Goal: Contribute content: Contribute content

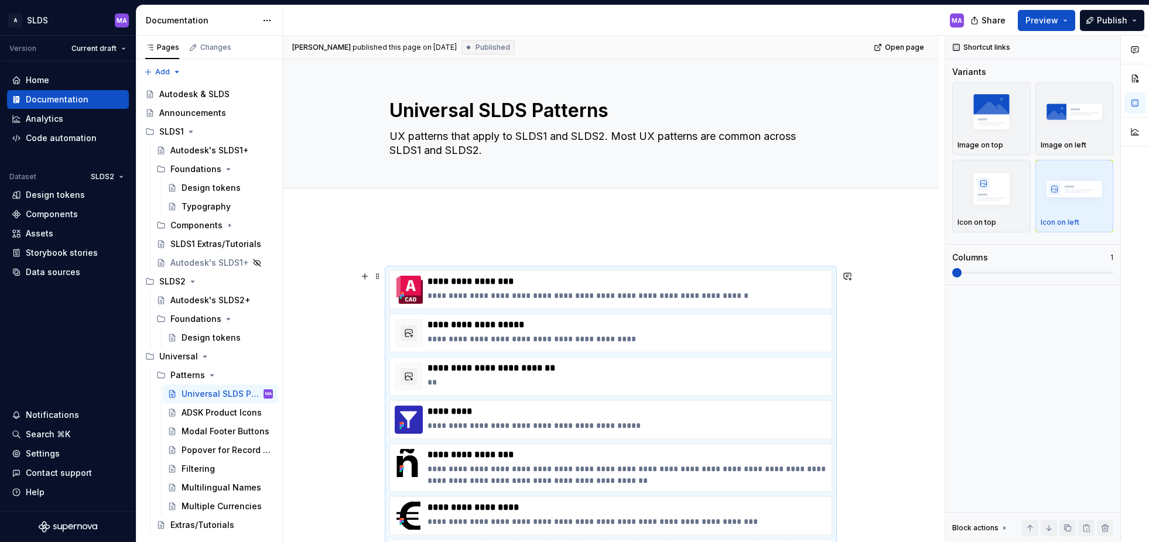
scroll to position [139, 0]
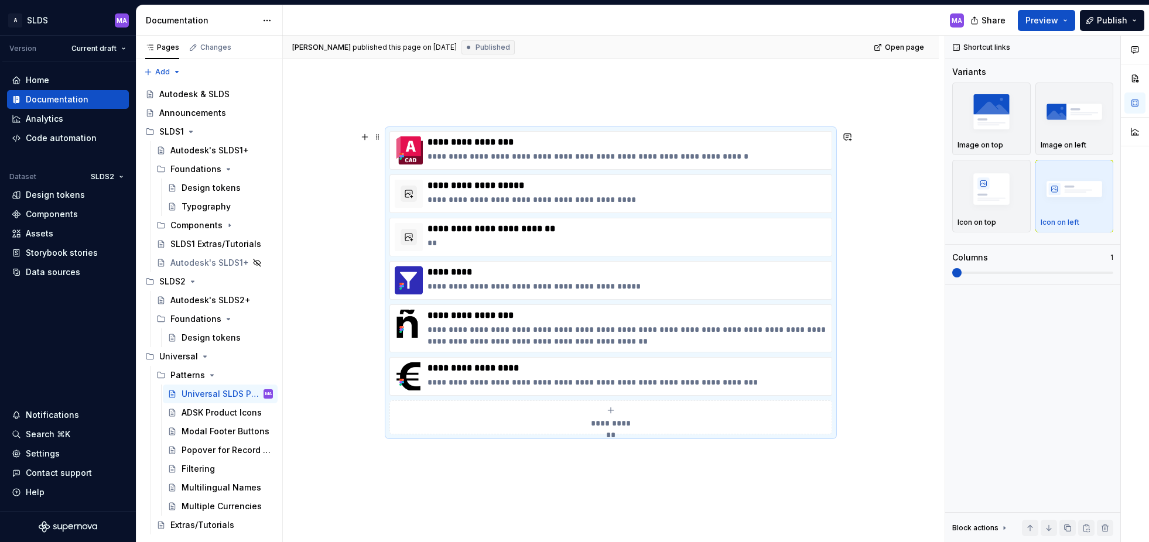
type textarea "*"
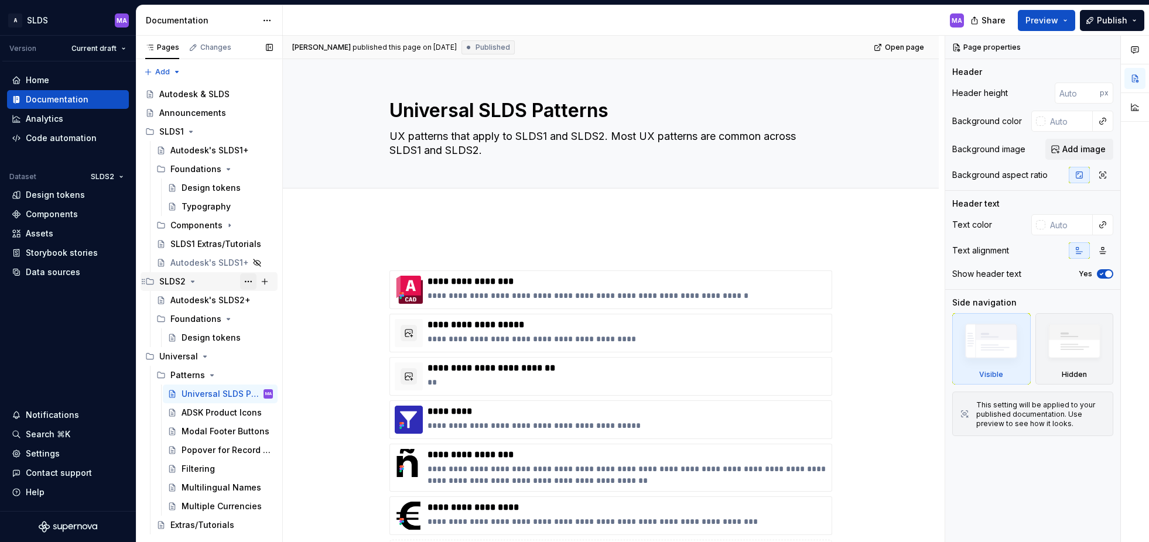
click at [246, 281] on button "Page tree" at bounding box center [248, 281] width 16 height 16
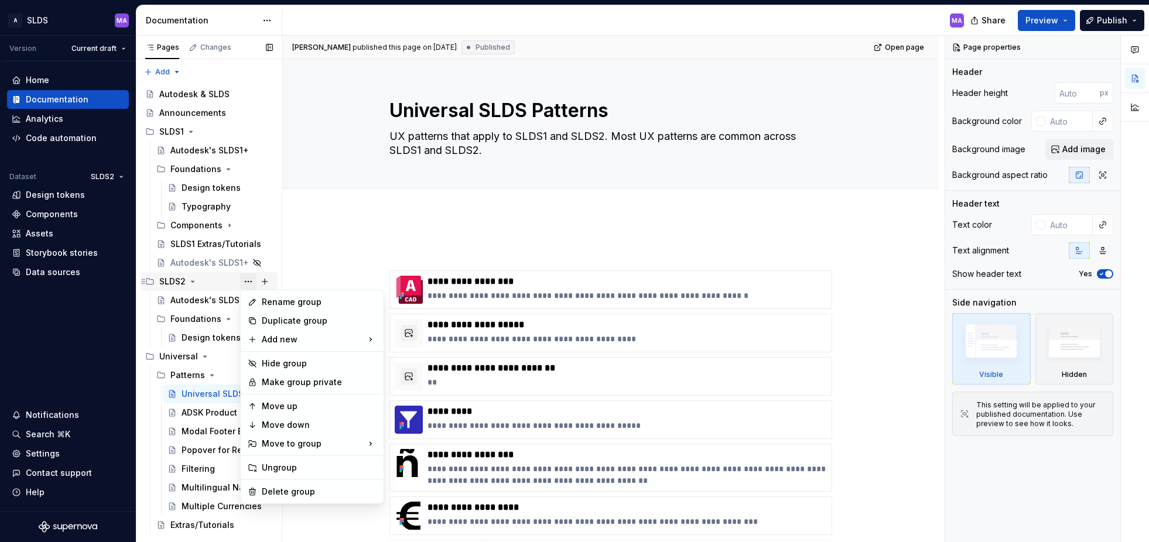
type textarea "*"
click at [432, 363] on div "New group" at bounding box center [441, 363] width 76 height 12
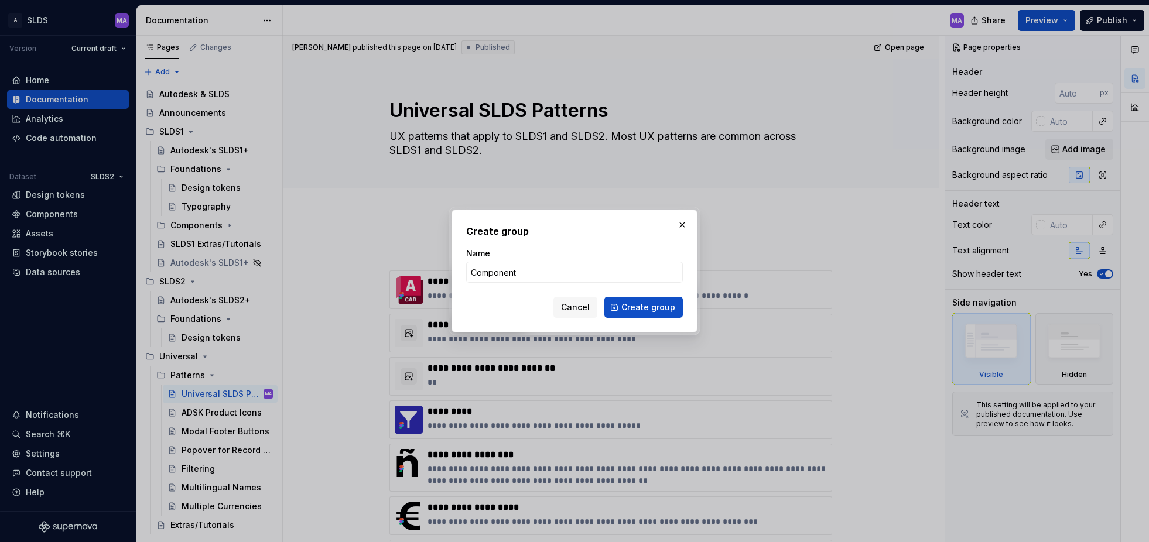
type input "Components"
click button "Create group" at bounding box center [643, 307] width 78 height 21
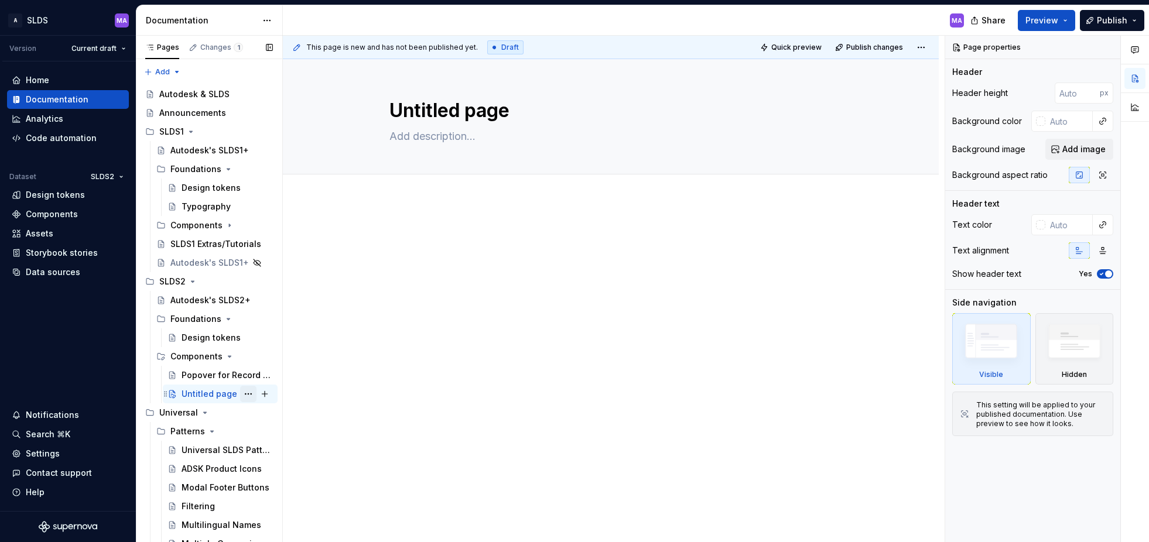
click at [251, 394] on button "Page tree" at bounding box center [248, 394] width 16 height 16
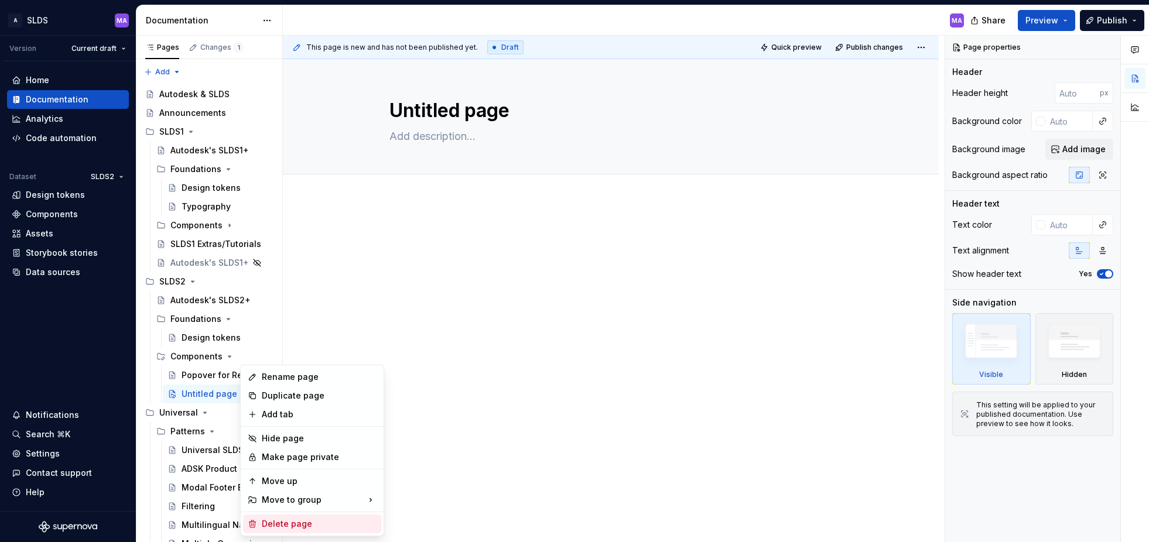
click at [303, 525] on div "Delete page" at bounding box center [319, 524] width 115 height 12
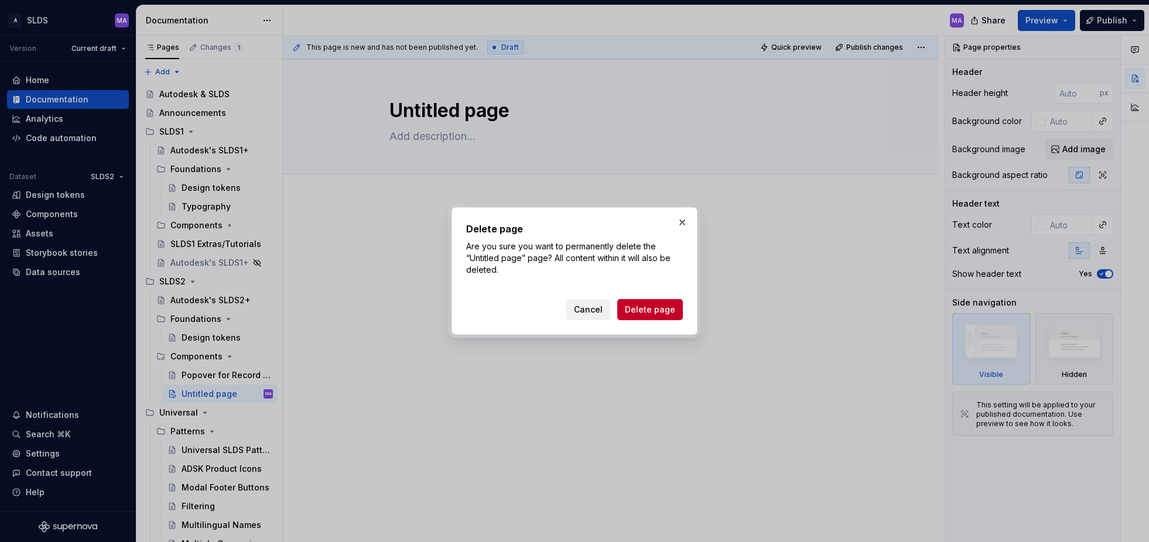
click at [591, 310] on span "Cancel" at bounding box center [588, 310] width 29 height 12
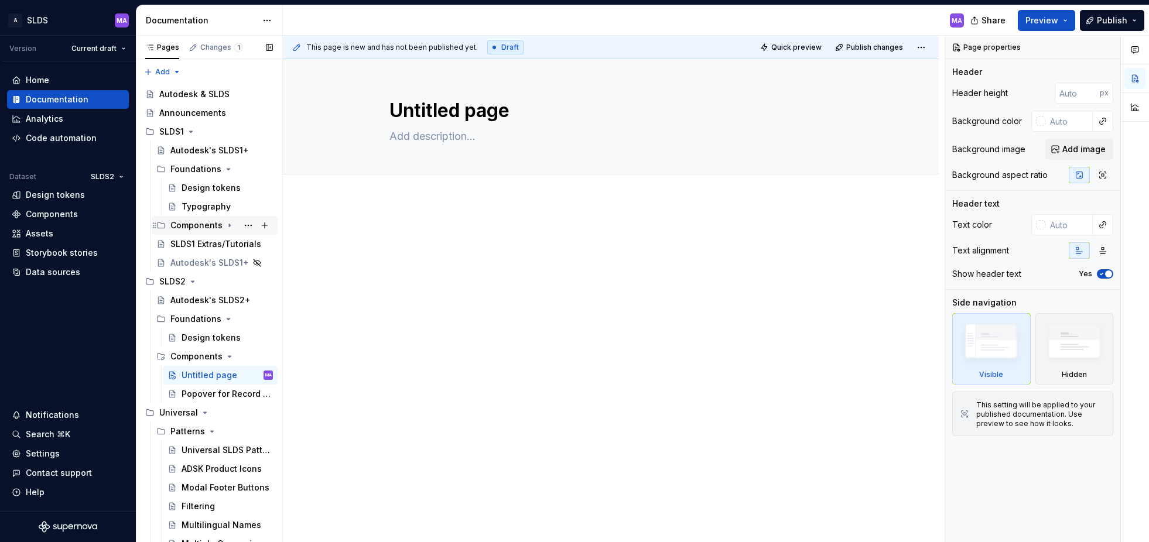
click at [229, 225] on icon "Page tree" at bounding box center [229, 225] width 1 height 3
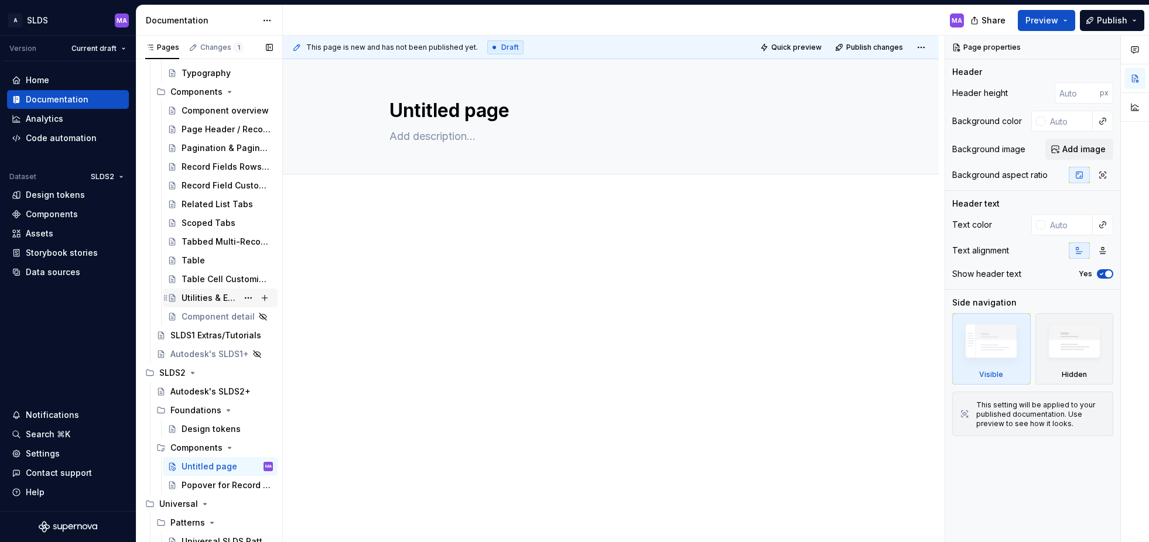
scroll to position [145, 0]
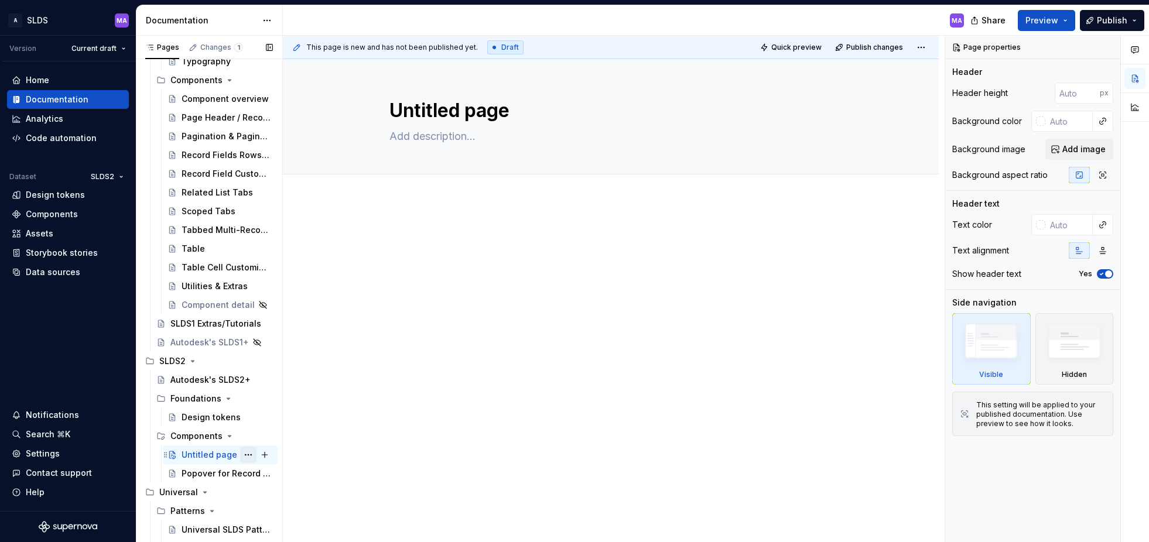
click at [250, 454] on button "Page tree" at bounding box center [248, 455] width 16 height 16
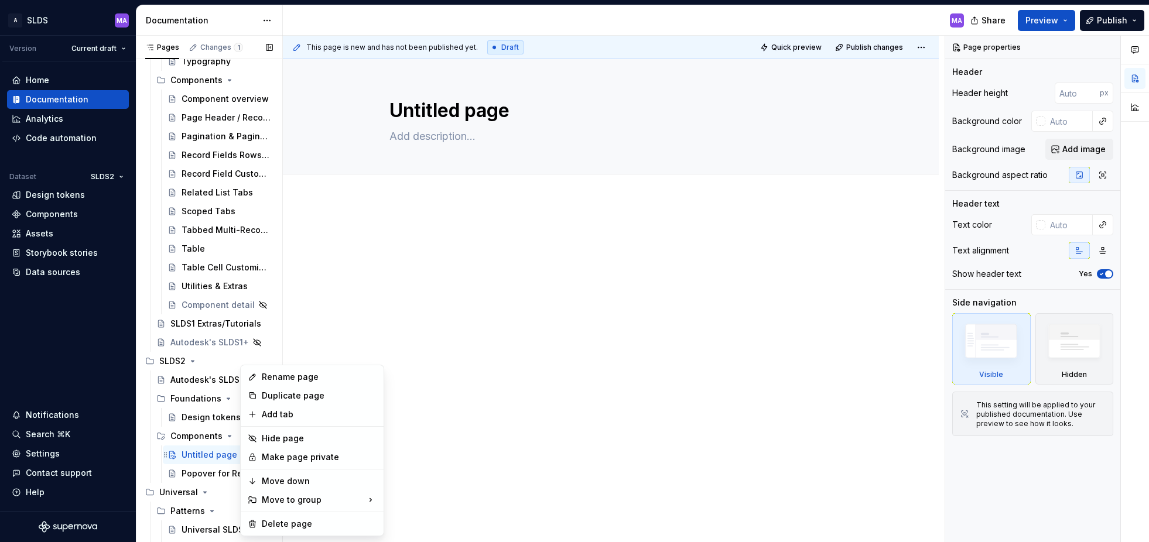
type textarea "*"
click at [327, 378] on div "Rename page" at bounding box center [319, 377] width 115 height 12
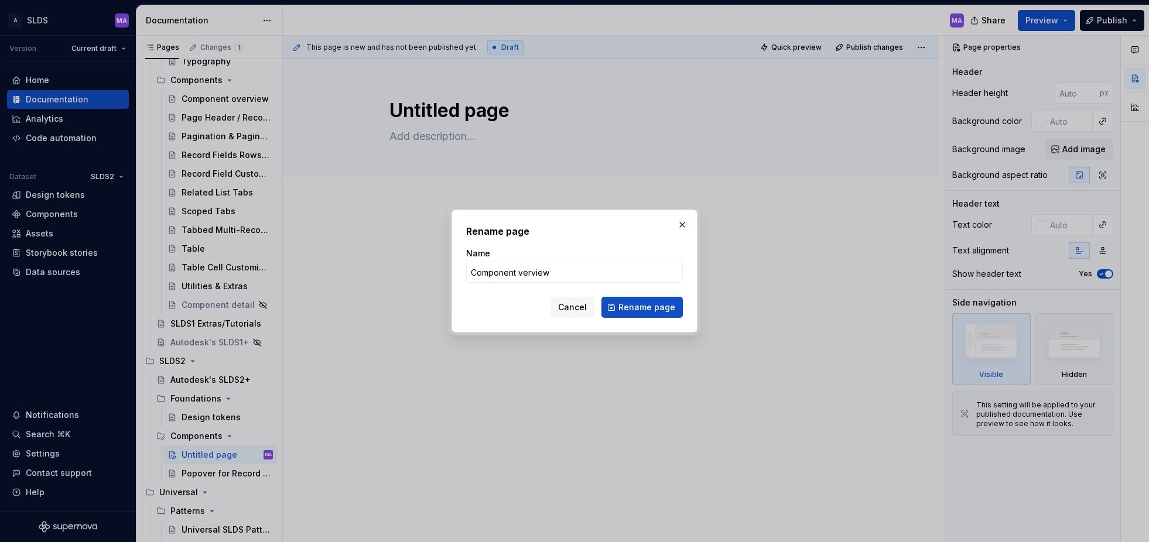
type input "Component overview"
click button "Rename page" at bounding box center [641, 307] width 81 height 21
type textarea "*"
type textarea "Component overview"
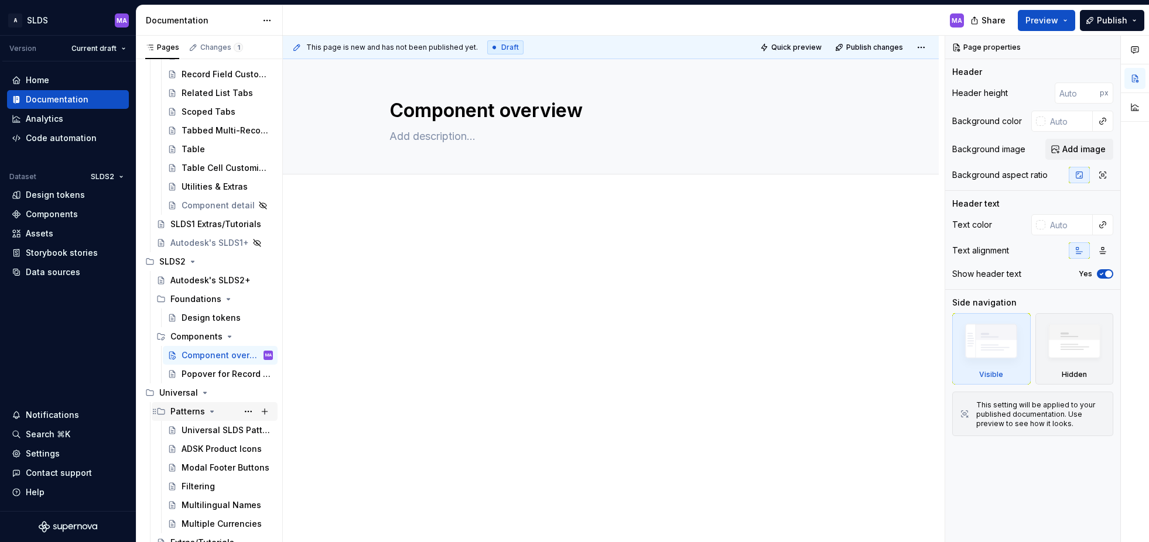
scroll to position [252, 0]
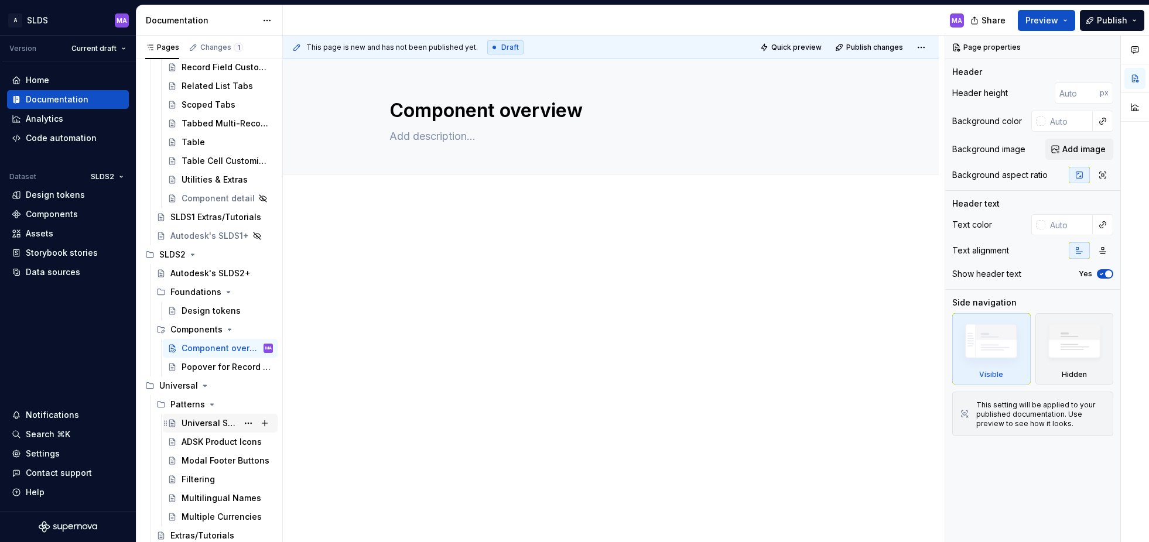
click at [207, 429] on div "Universal SLDS Patterns" at bounding box center [210, 423] width 56 height 12
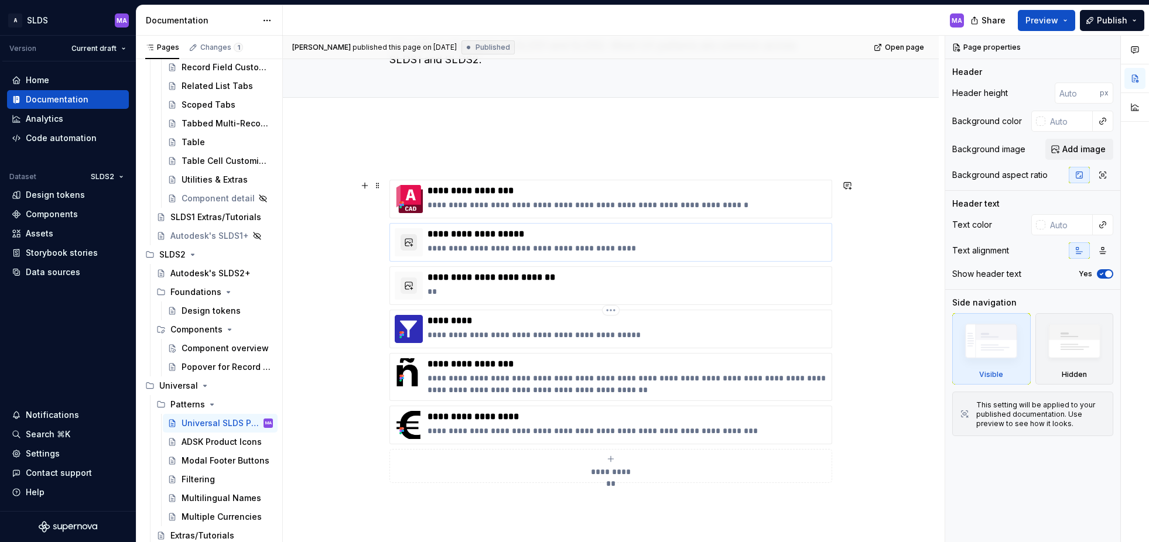
scroll to position [95, 0]
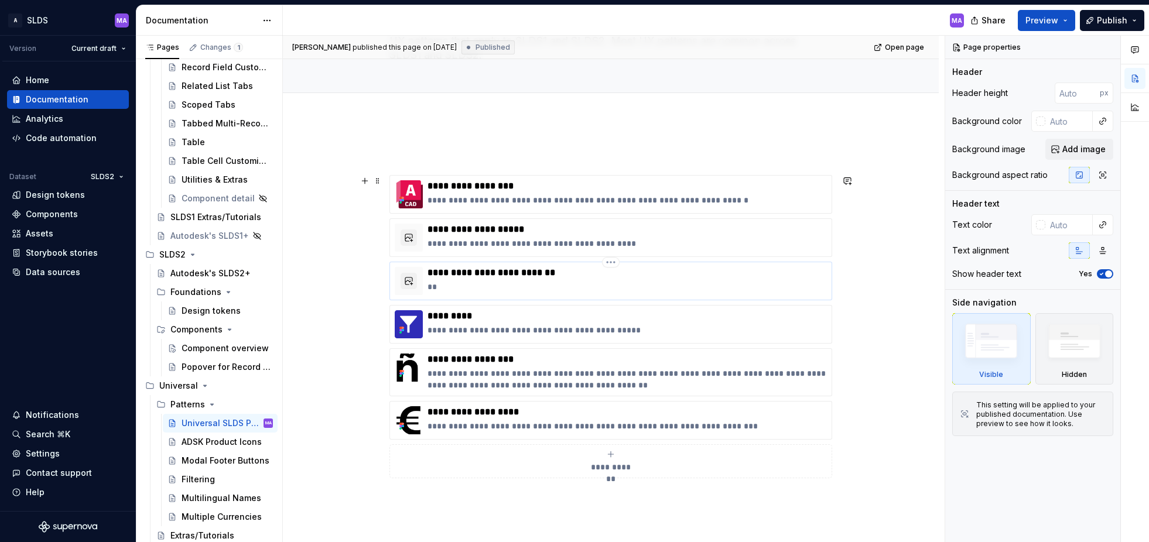
click at [717, 283] on p "**" at bounding box center [626, 287] width 399 height 12
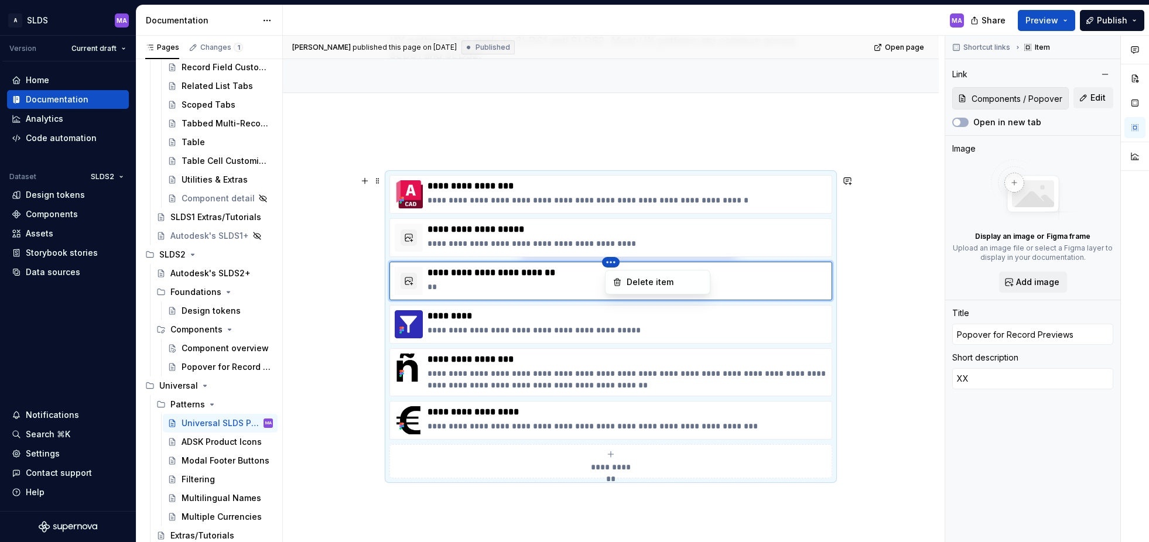
click at [615, 263] on html "A SLDS MA Version Current draft Home Documentation Analytics Code automation Da…" at bounding box center [574, 271] width 1149 height 542
click at [651, 283] on div "Delete item" at bounding box center [664, 282] width 76 height 12
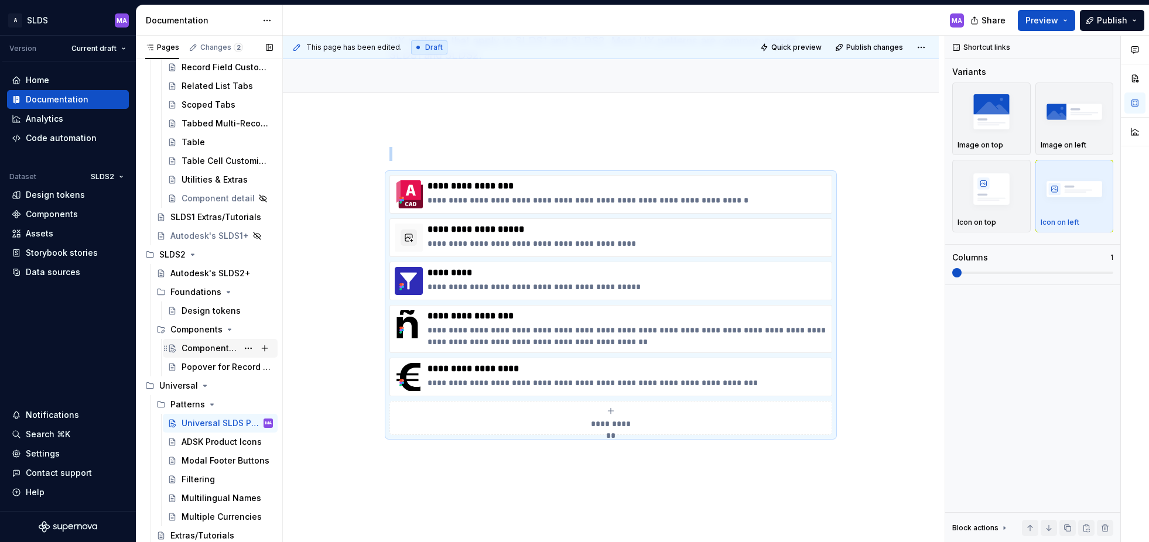
click at [201, 347] on div "Component overview" at bounding box center [210, 349] width 56 height 12
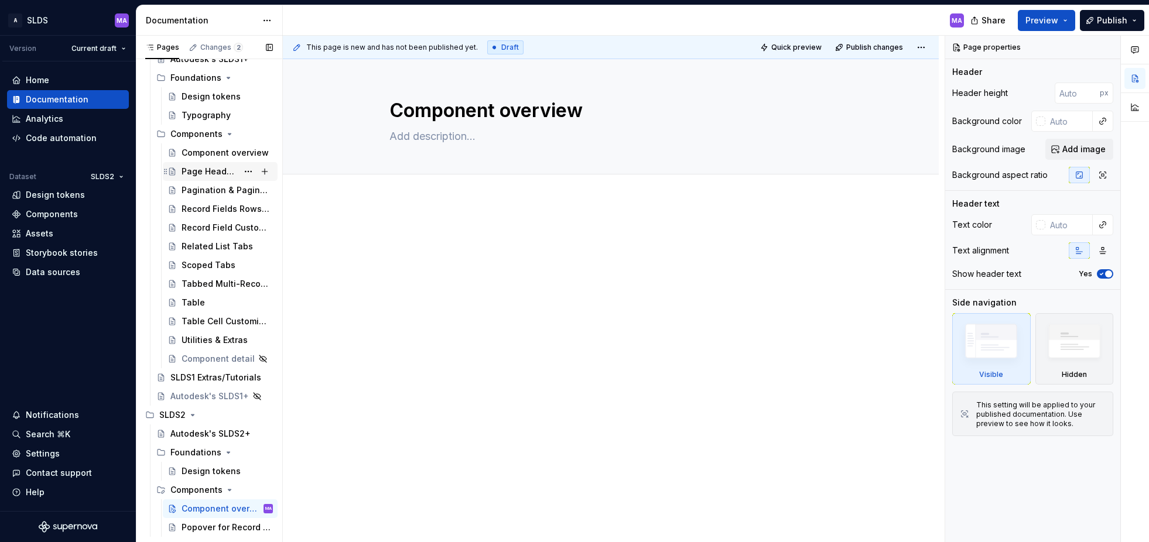
scroll to position [90, 0]
click at [220, 154] on div "Component overview" at bounding box center [210, 155] width 56 height 12
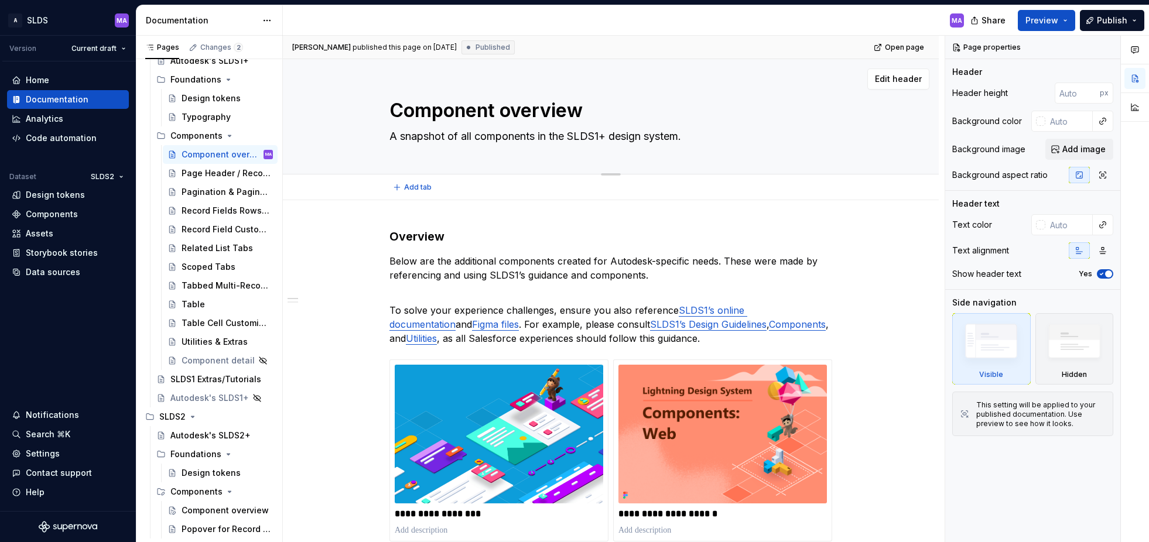
click at [491, 135] on textarea "A snapshot of all components in the SLDS1+ design system." at bounding box center [608, 136] width 443 height 19
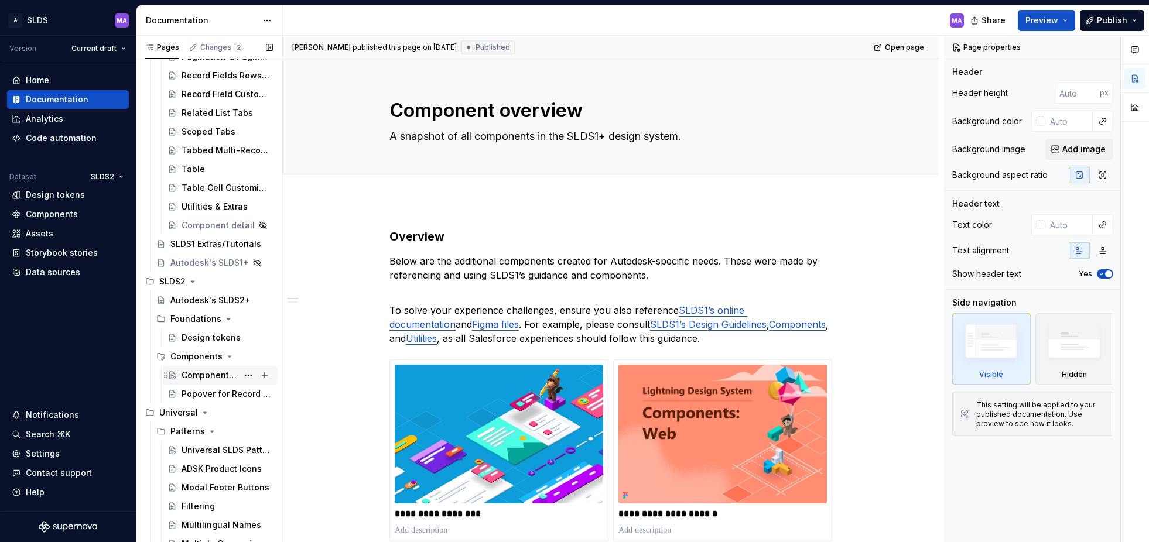
scroll to position [228, 0]
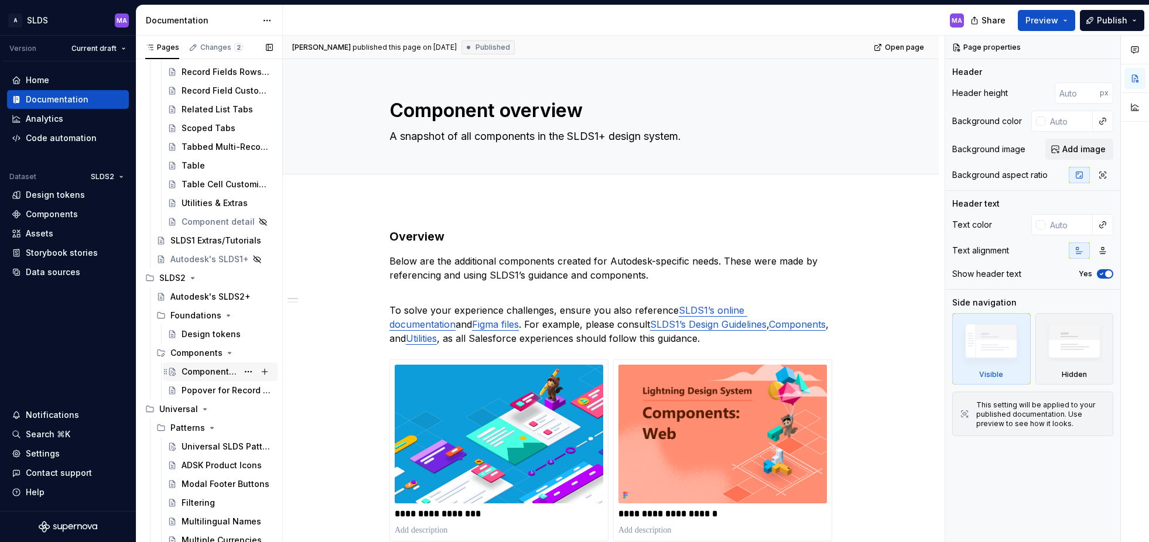
click at [192, 371] on div "Component overview" at bounding box center [210, 372] width 56 height 12
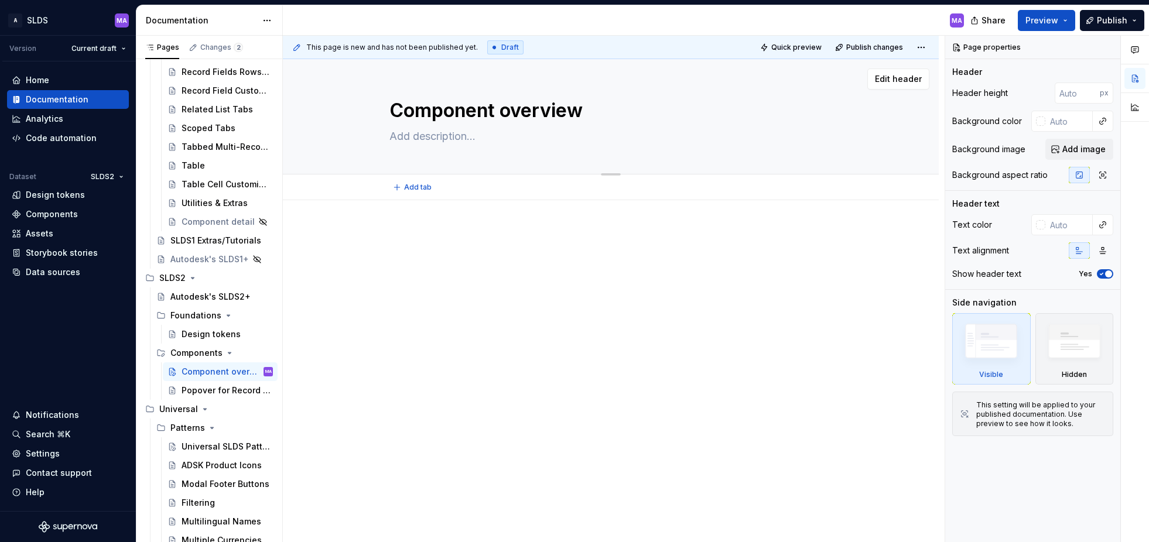
click at [481, 133] on textarea at bounding box center [608, 136] width 443 height 19
paste textarea "A snapshot of all components in the SLDS1+ design system."
type textarea "*"
type textarea "A snapshot of all components in the SLDS1+ design system."
click at [479, 137] on textarea "A snapshot of all components in the SLDS1+ design system." at bounding box center [608, 136] width 443 height 19
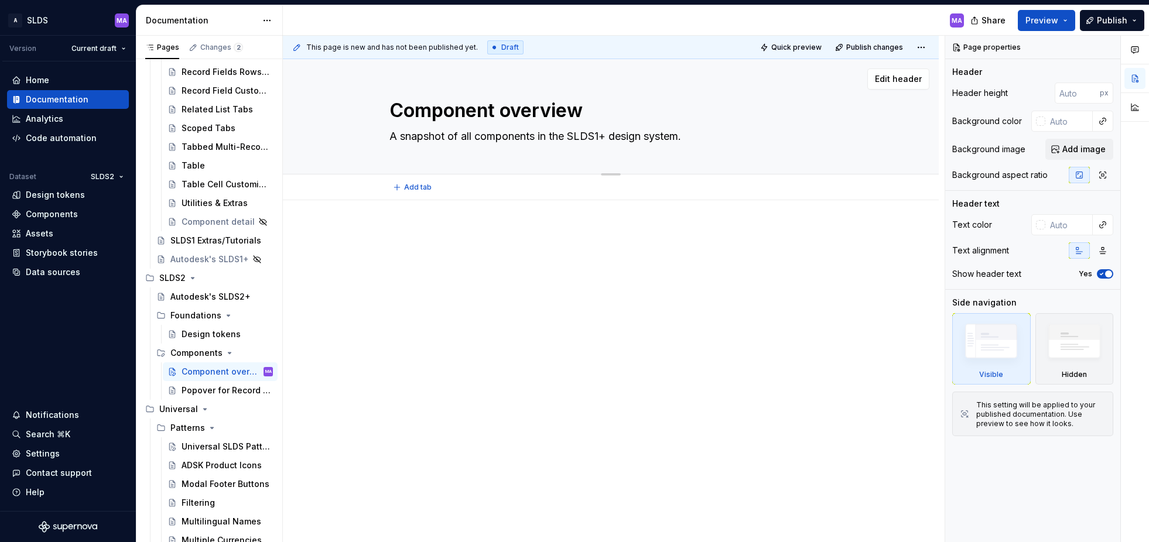
drag, startPoint x: 575, startPoint y: 136, endPoint x: 580, endPoint y: 144, distance: 9.3
click at [575, 136] on textarea "A snapshot of all components in the SLDS1+ design system." at bounding box center [608, 136] width 443 height 19
type textarea "*"
type textarea "A snapshot of all components in the ."
type textarea "*"
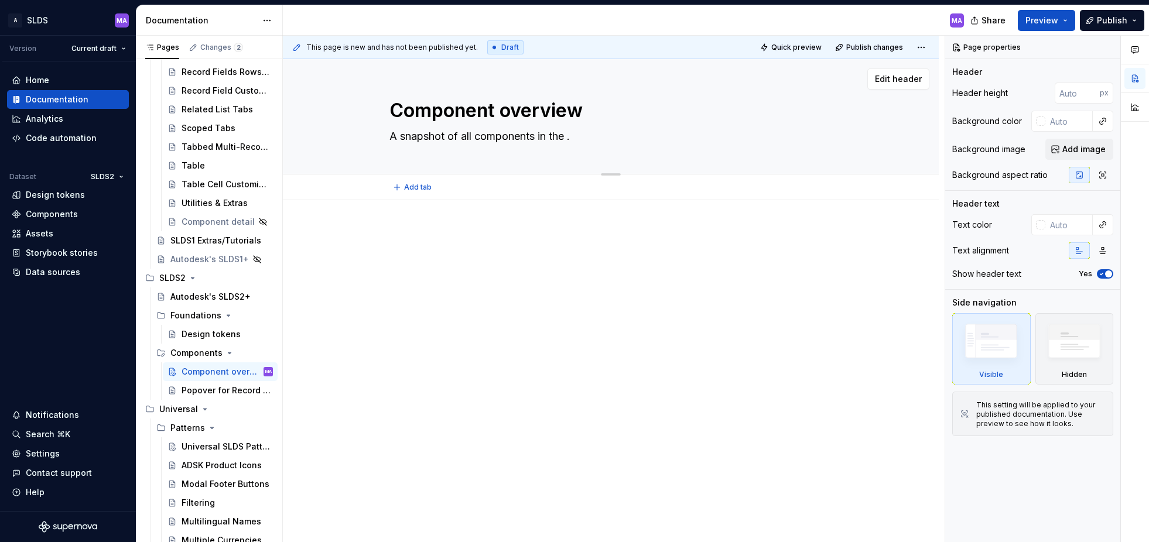
type textarea "A snapshot of all components in the."
type textarea "*"
type textarea "A snapshot of all components in th."
type textarea "*"
type textarea "A snapshot of all components in t."
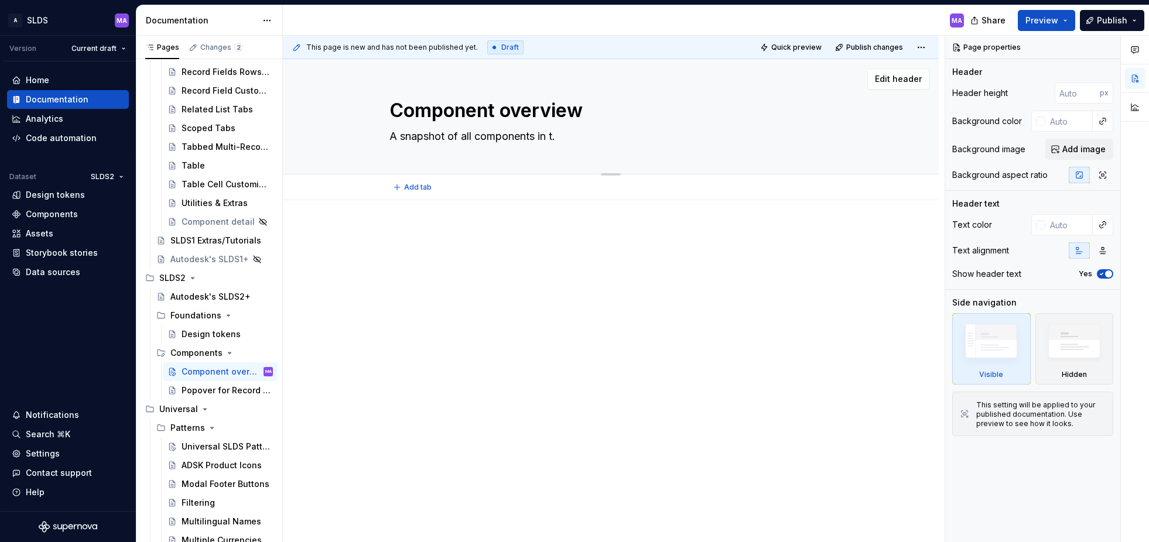
type textarea "*"
type textarea "A snapshot of all components in ."
type textarea "*"
type textarea "A snapshot of all components in."
type textarea "*"
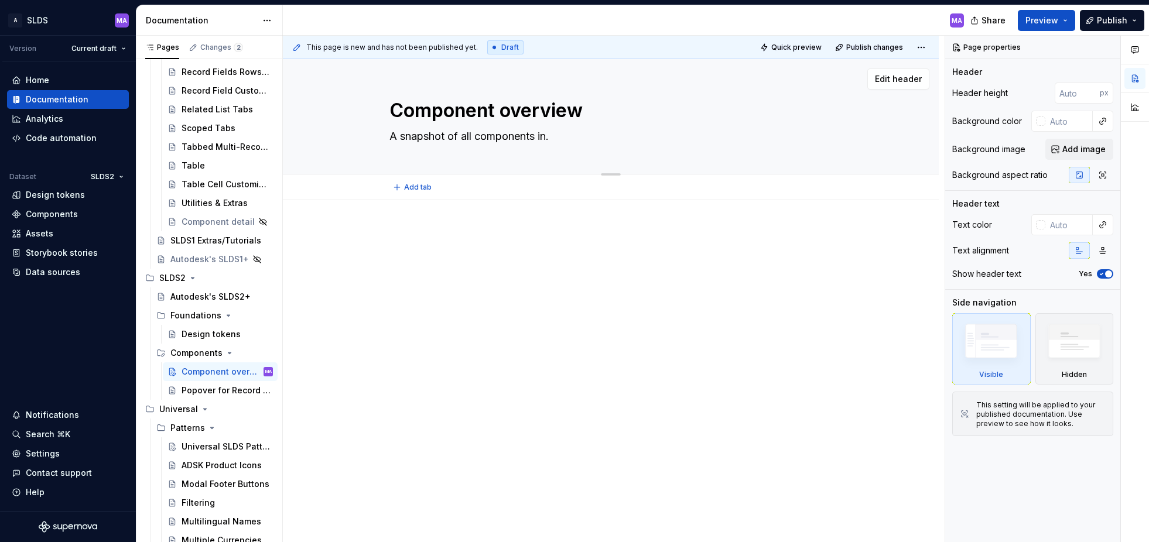
type textarea "A snapshot of all components i."
type textarea "*"
type textarea "A snapshot of all components ."
type textarea "*"
type textarea "A snapshot of all components."
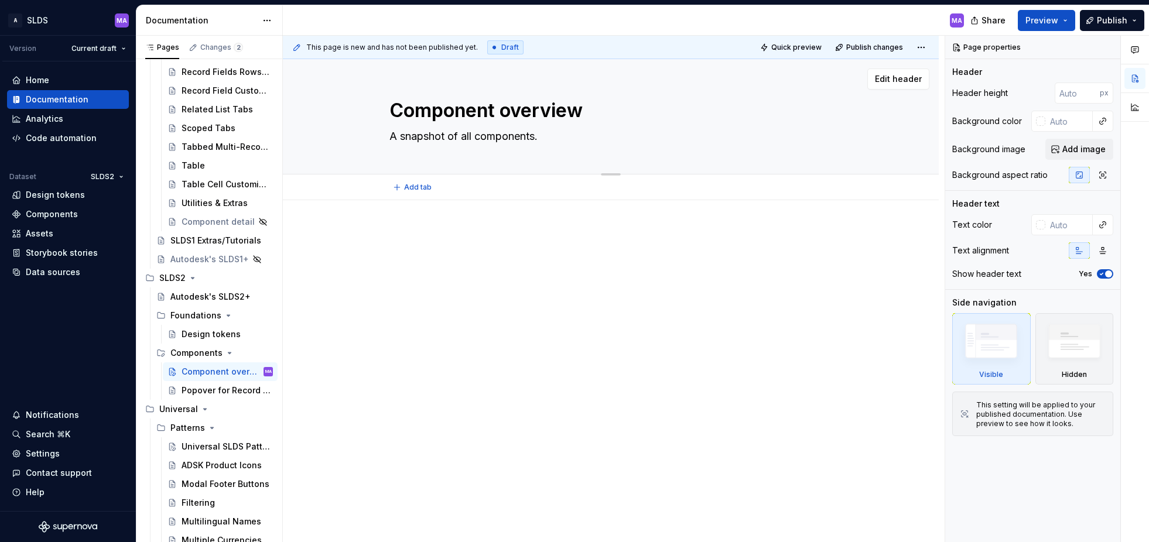
paste textarea "SLDS1+ design system"
type textarea "*"
type textarea "A snapshot of all SLDS1+ design systemcomponents."
type textarea "*"
type textarea "A snapshot of all SLDS1+ design system components."
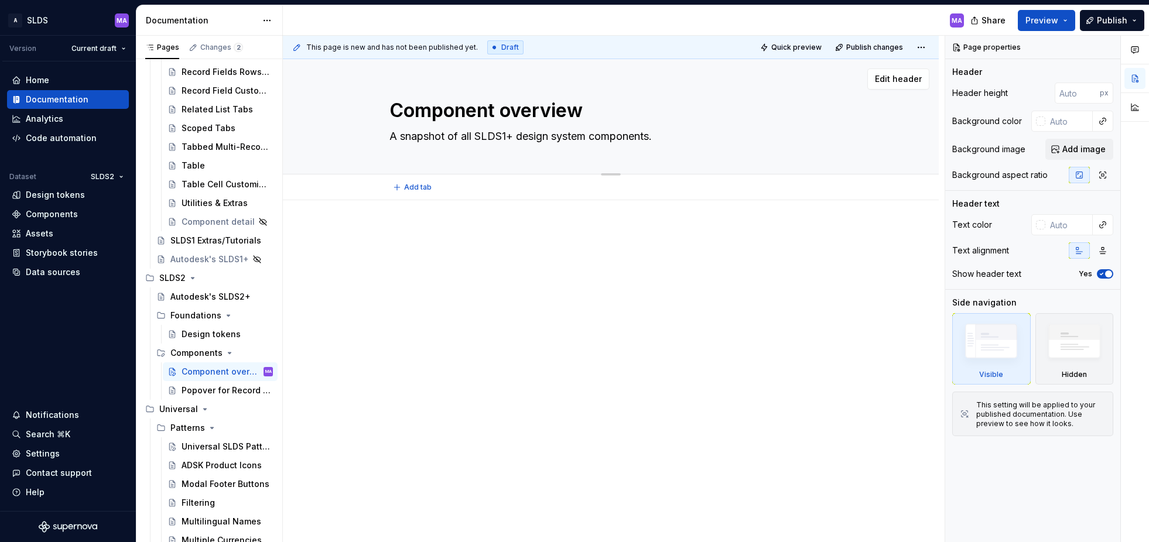
type textarea "*"
type textarea "A snapshot of all SLDS2+ design system components."
type textarea "*"
type textarea "A snapshot of all ASLDS2+ design system components."
type textarea "*"
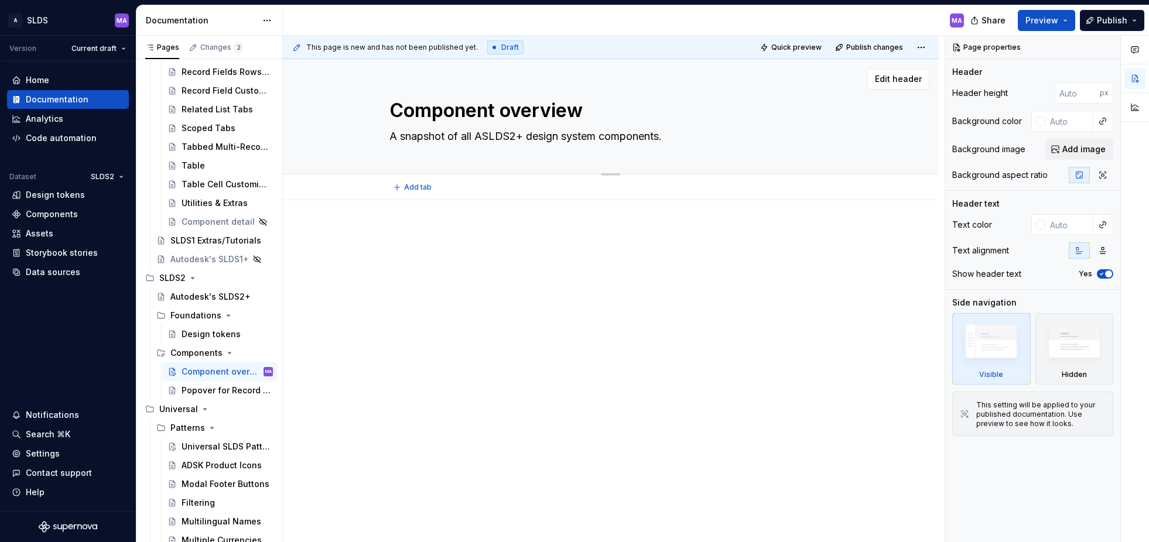
type textarea "A snapshot of all ADSLDS2+ design system components."
type textarea "*"
type textarea "A snapshot of all ADSSLDS2+ design system components."
type textarea "*"
type textarea "A snapshot of all ADSKSLDS2+ design system components."
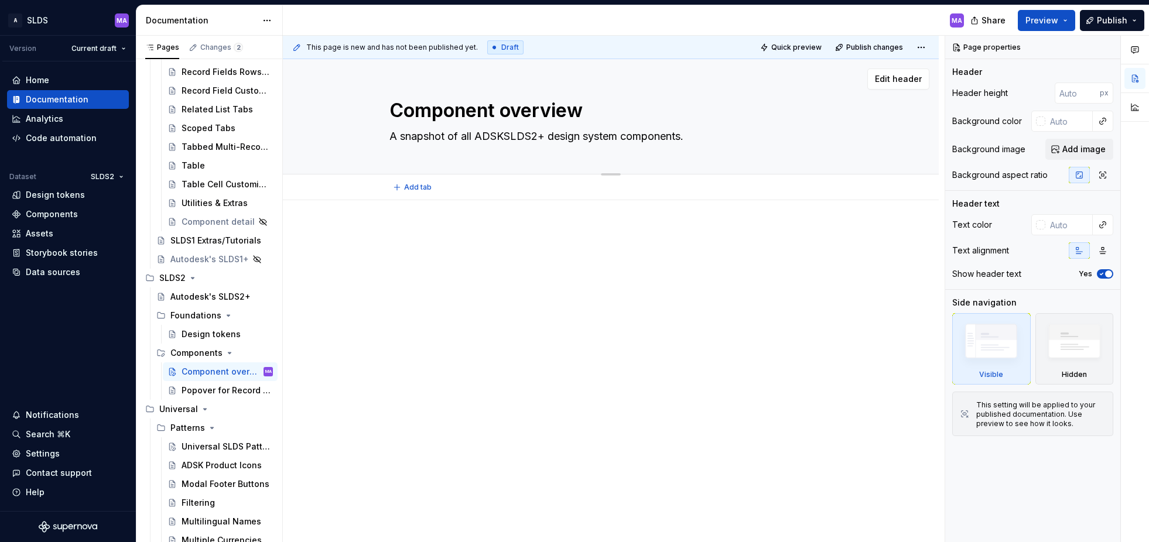
type textarea "*"
type textarea "A snapshot of all ADSK SLDS2+ design system components."
type textarea "*"
type textarea "A snapshot of all ADSK' SLDS2+ design system components."
type textarea "*"
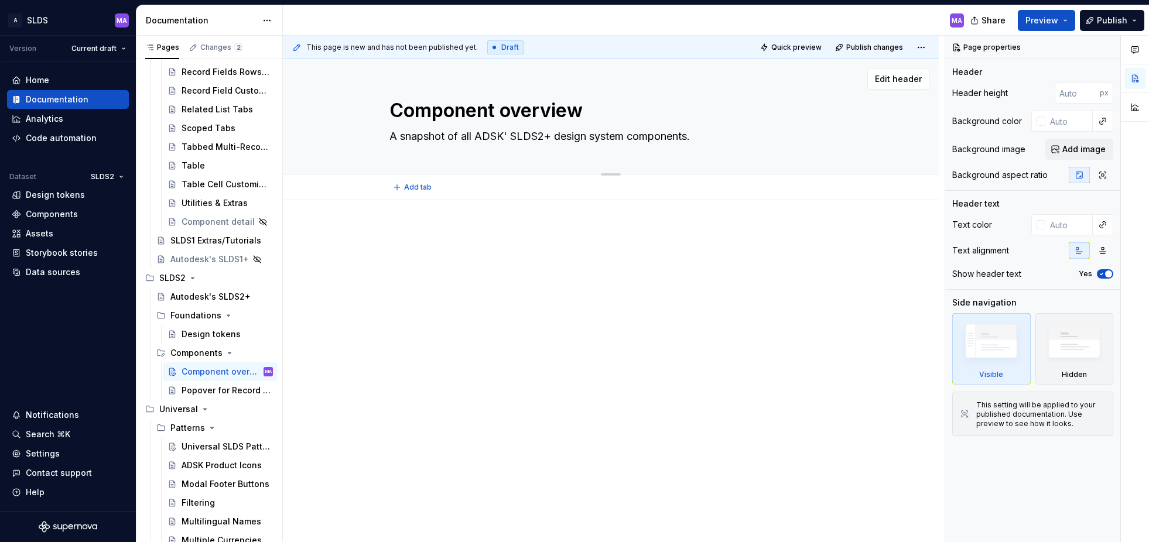
type textarea "A snapshot of all ADSK's SLDS2+ design system components."
type textarea "*"
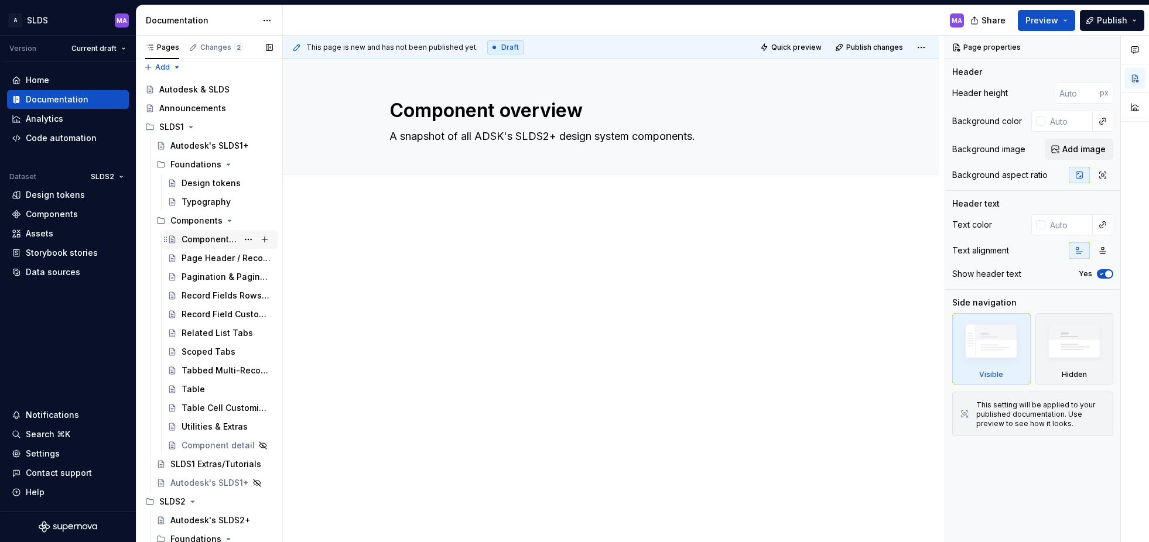
type textarea "A snapshot of all ADSK's SLDS2+ design system components."
click at [206, 242] on div "Component overview" at bounding box center [210, 240] width 56 height 12
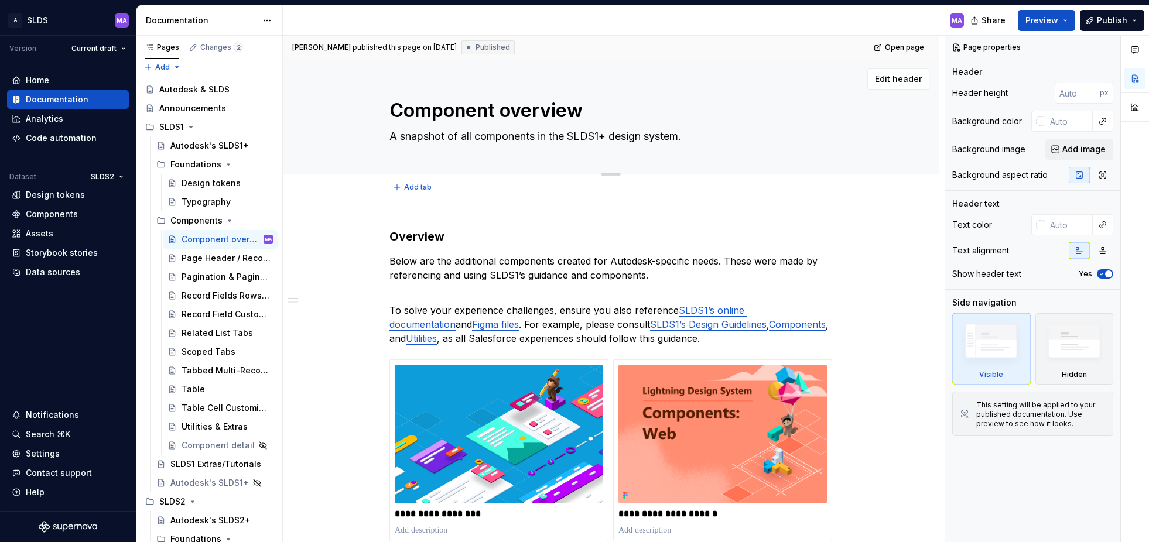
click at [710, 136] on textarea "A snapshot of all components in the SLDS1+ design system." at bounding box center [608, 136] width 443 height 19
paste textarea "ADSK's SLDS2+ design system components"
type textarea "*"
type textarea "A snapshot of all ADSK's SLDS2+ design system components."
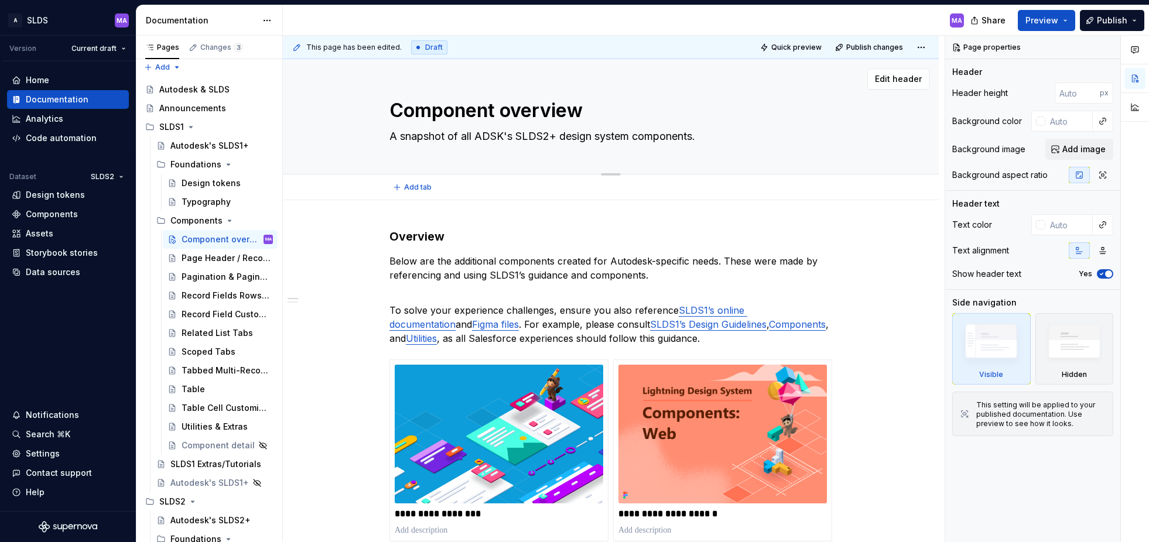
type textarea "*"
type textarea "A snapshot of all ADSK's SLDS+ design system components."
type textarea "*"
type textarea "A snapshot of all ADSK's SLDS1+ design system components."
type textarea "*"
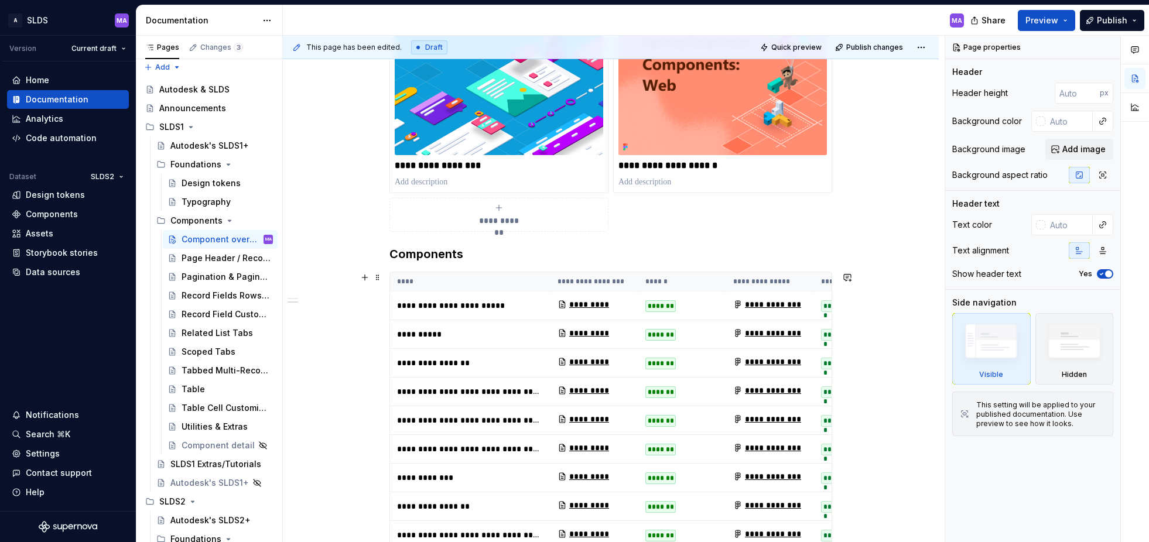
scroll to position [349, 0]
type textarea "A snapshot of all ADSK's SLDS1+ design system components."
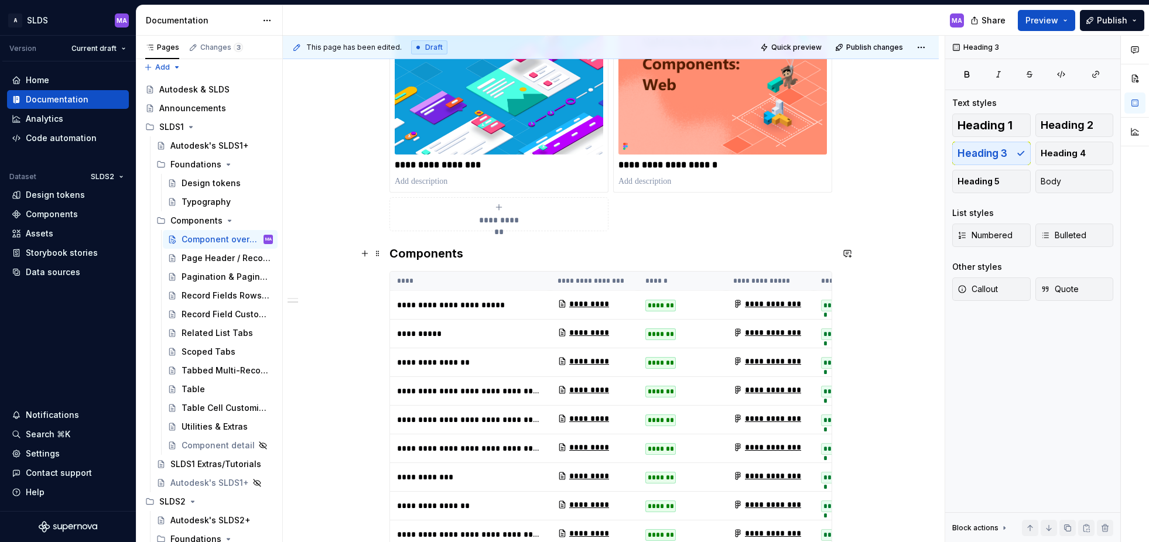
click at [500, 252] on h3 "Components" at bounding box center [610, 253] width 443 height 16
click at [496, 278] on th "****" at bounding box center [470, 281] width 160 height 19
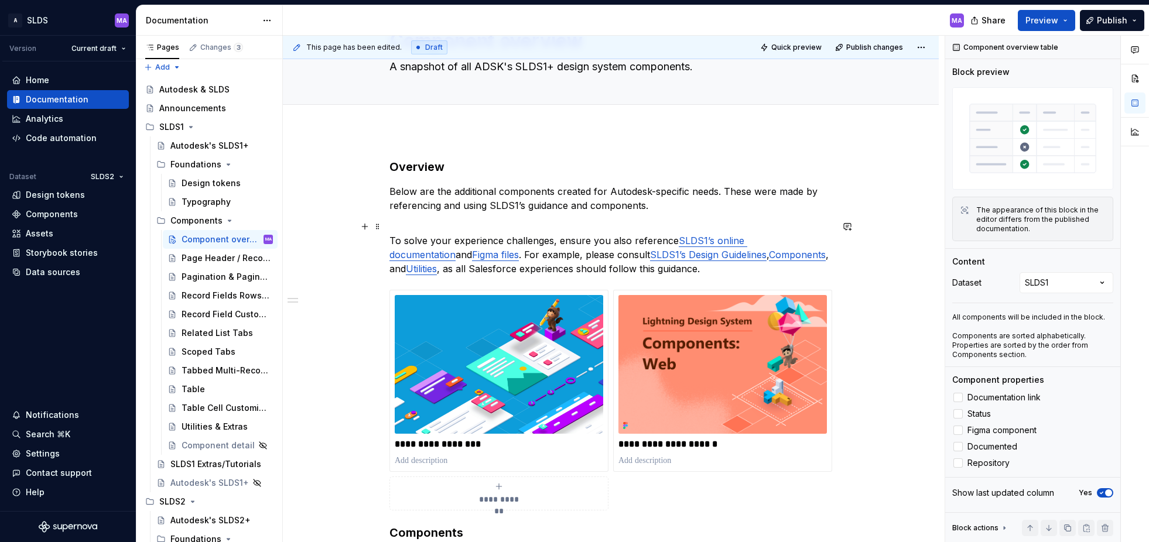
scroll to position [67, 0]
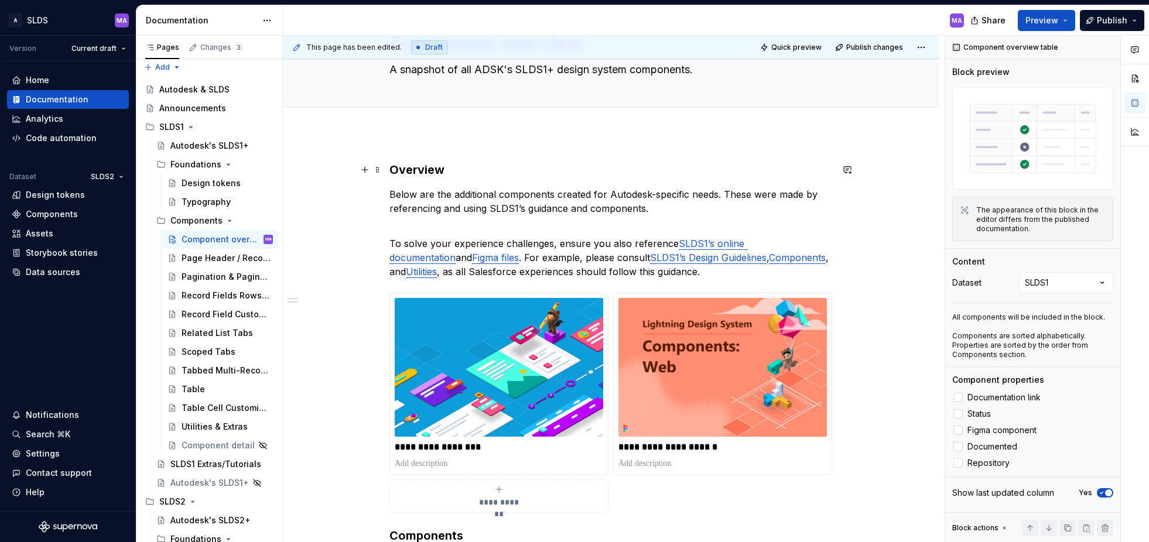
click at [396, 170] on h3 "Overview" at bounding box center [610, 170] width 443 height 16
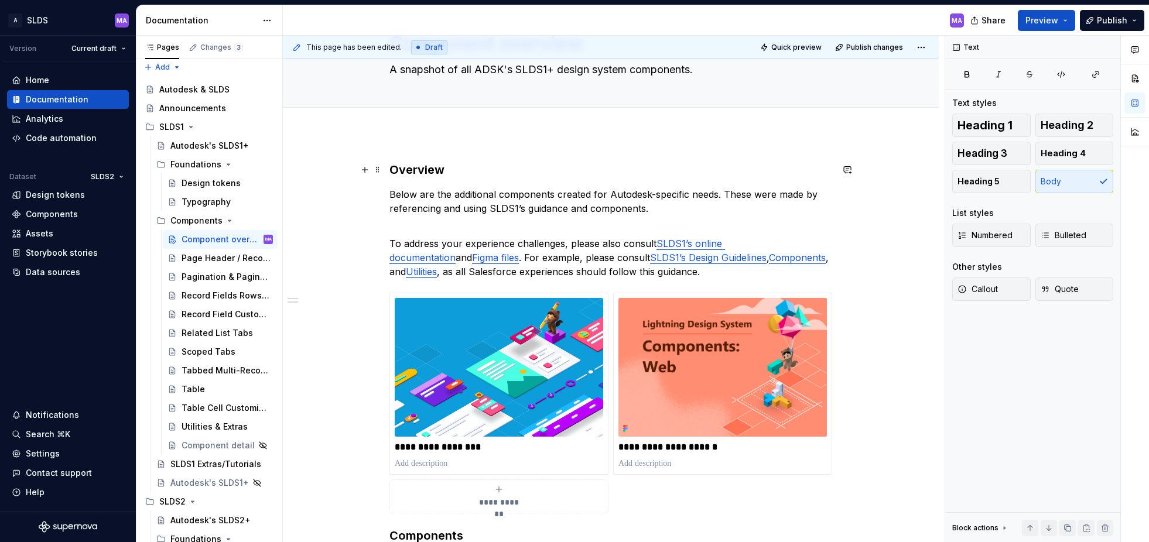
click at [461, 166] on h3 "Overview" at bounding box center [610, 170] width 443 height 16
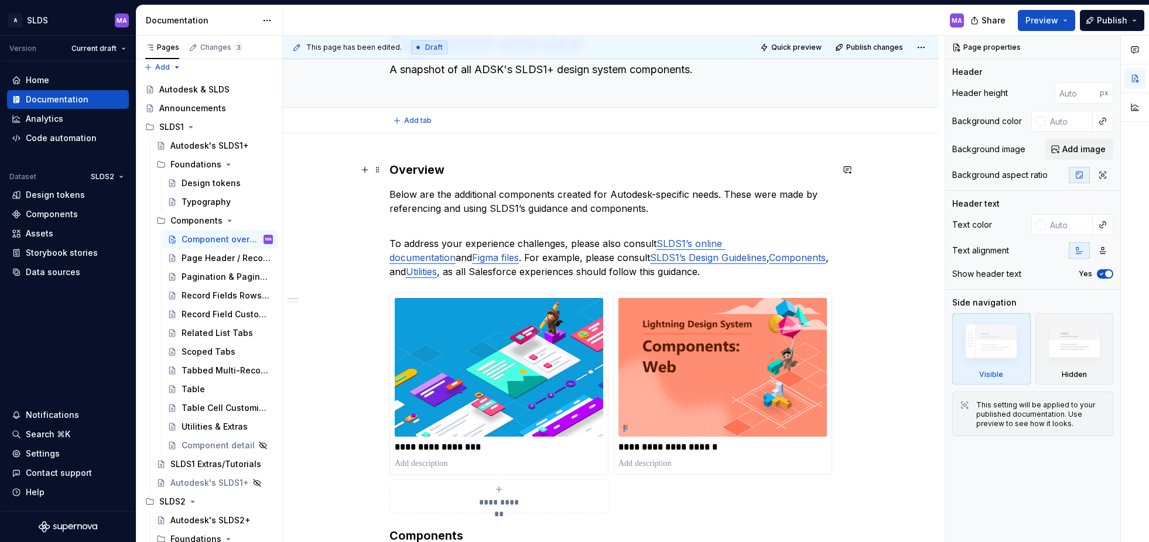
scroll to position [0, 0]
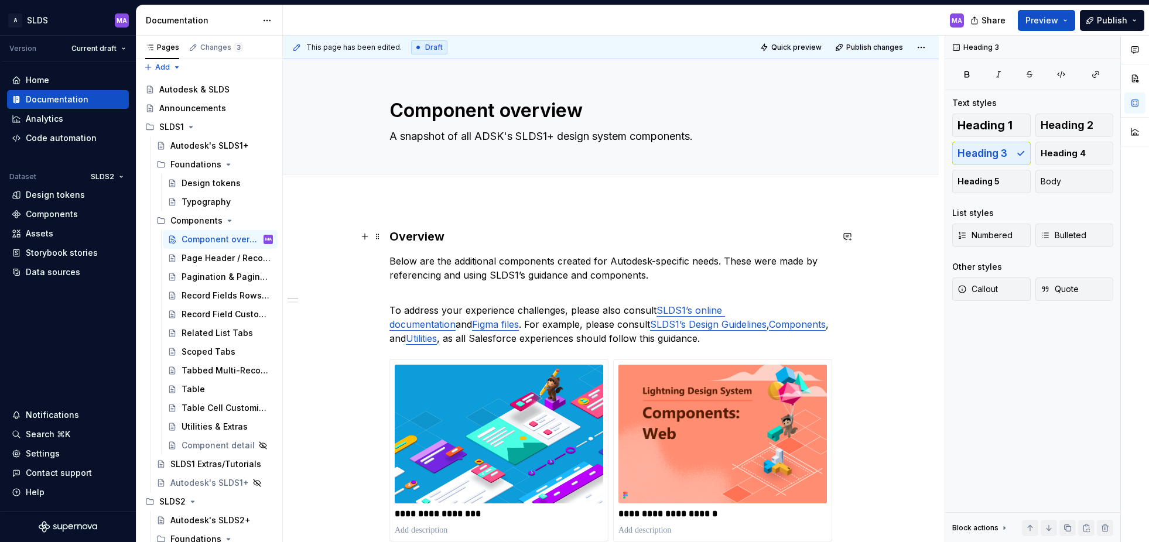
click at [462, 241] on h3 "Overview" at bounding box center [610, 236] width 443 height 16
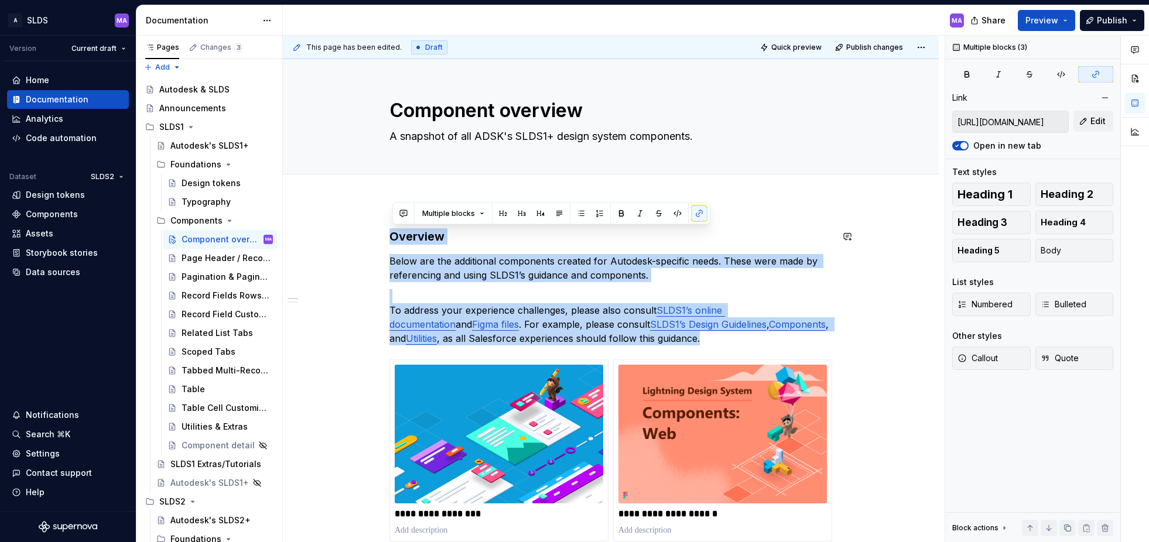
scroll to position [19, 0]
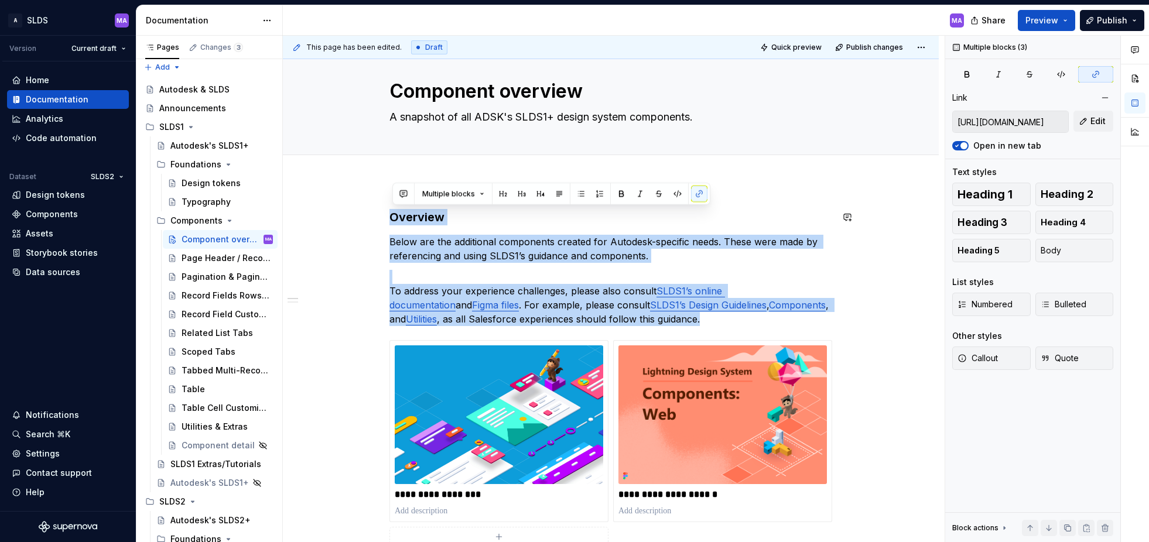
copy div "Overview Below are the additional components created for Autodesk-specific need…"
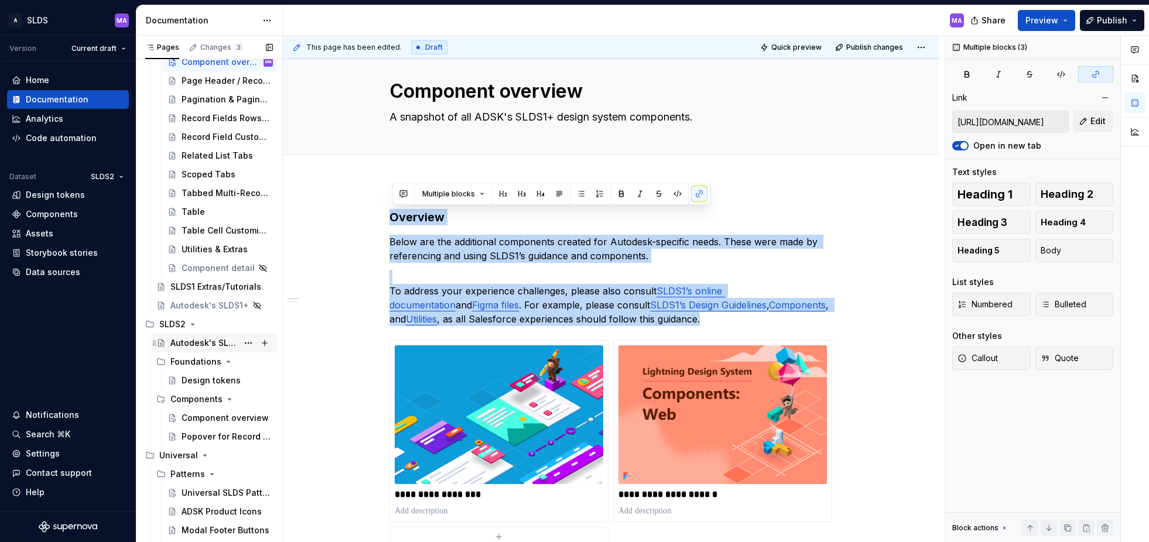
scroll to position [236, 0]
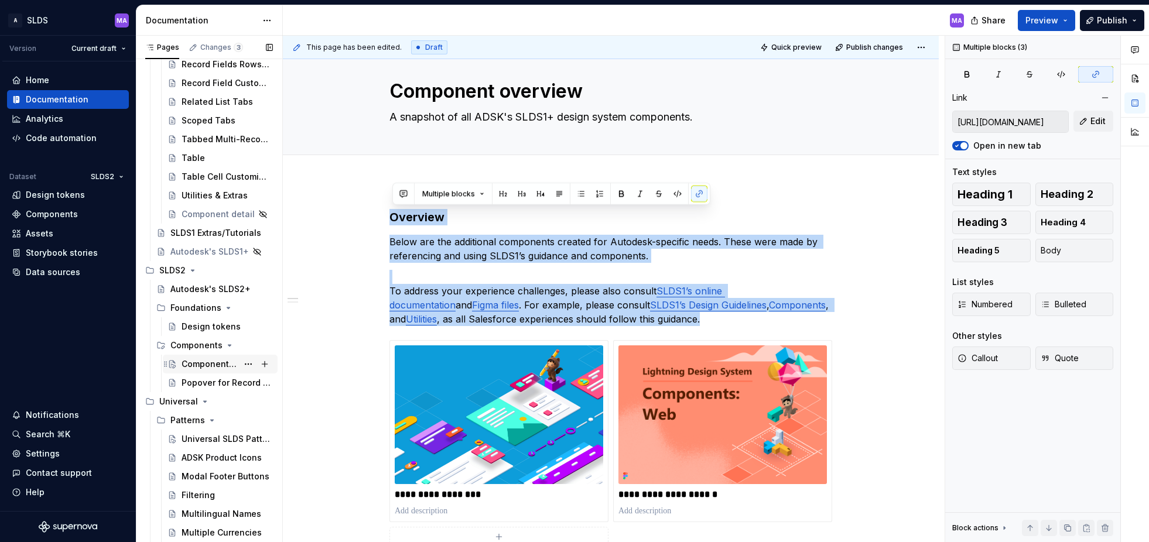
click at [213, 365] on div "Component overview" at bounding box center [210, 364] width 56 height 12
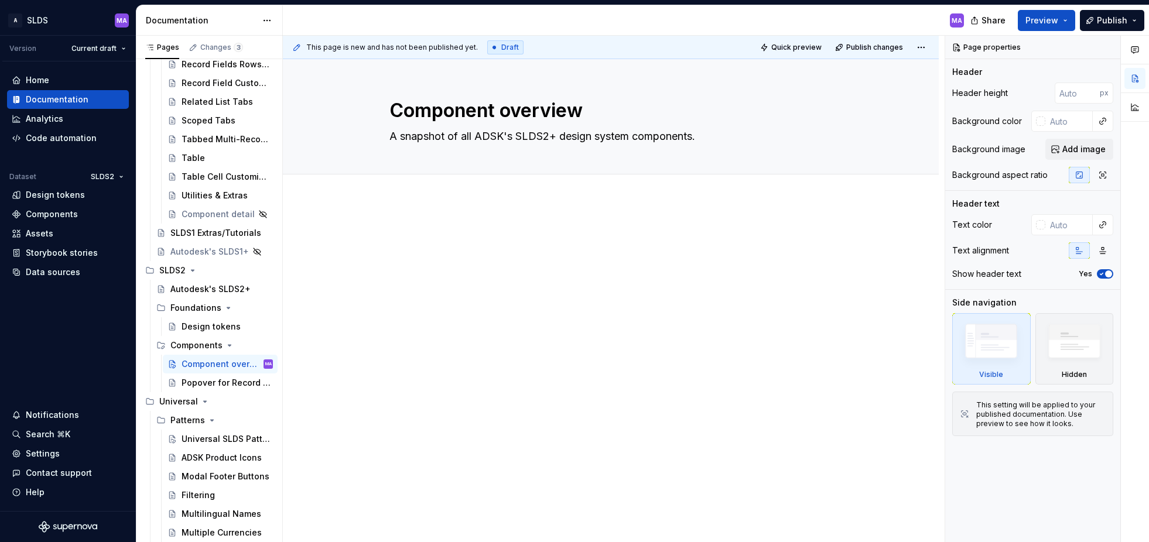
type textarea "*"
click at [619, 285] on div at bounding box center [610, 257] width 443 height 59
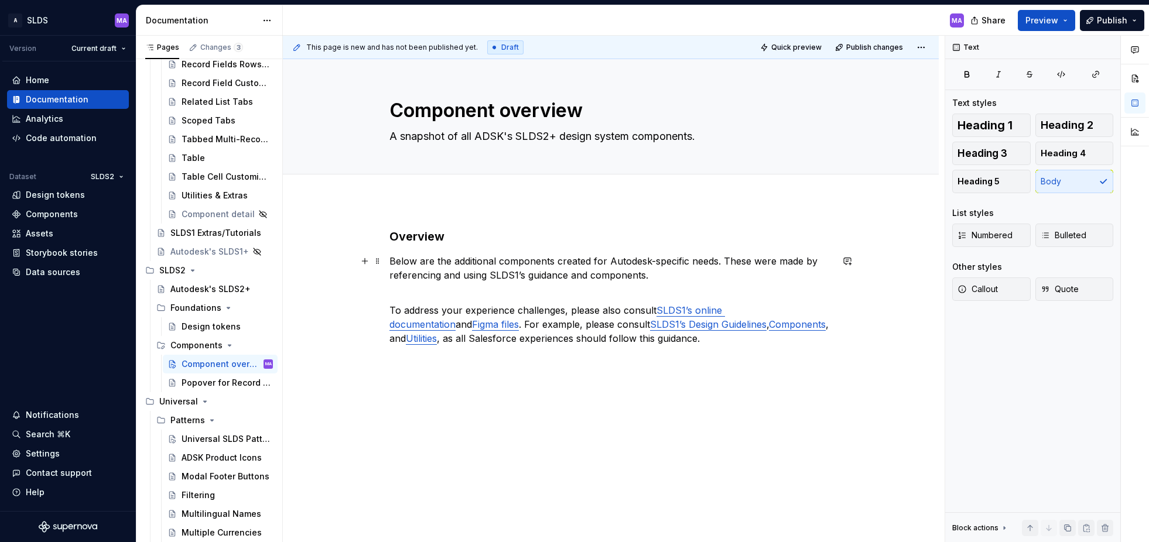
drag, startPoint x: 519, startPoint y: 276, endPoint x: 524, endPoint y: 284, distance: 9.4
click at [519, 276] on p "Below are the additional components created for Autodesk-specific needs. These …" at bounding box center [610, 268] width 443 height 28
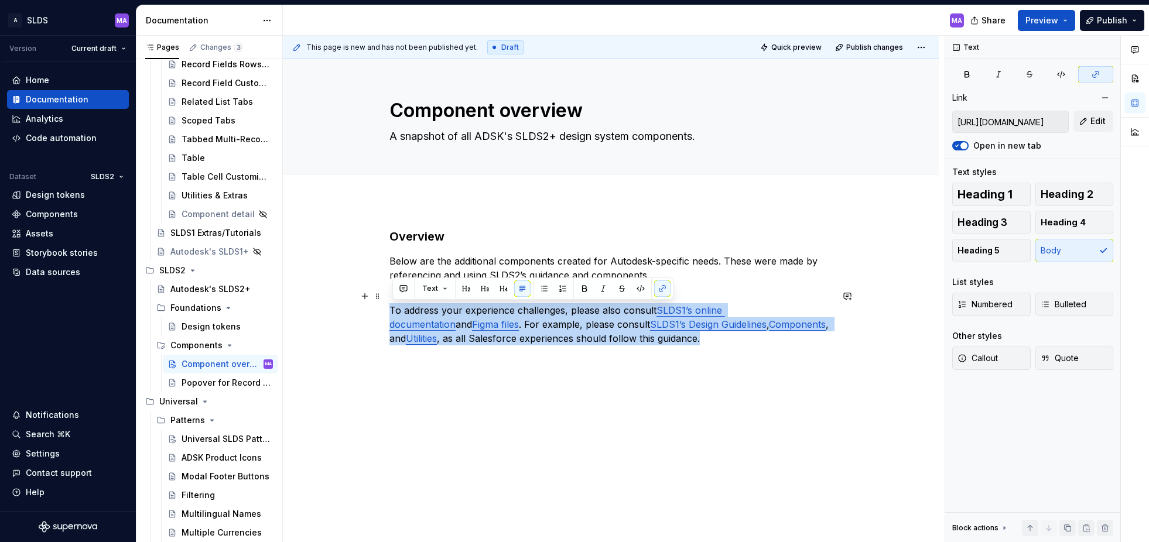
drag, startPoint x: 398, startPoint y: 311, endPoint x: 661, endPoint y: 335, distance: 264.0
click at [661, 335] on p "To address your experience challenges, please also consult SLDS1’s online docum…" at bounding box center [610, 317] width 443 height 56
click at [620, 291] on button "button" at bounding box center [622, 288] width 16 height 16
click at [721, 343] on p "To address your experience challenges, please also consult SLDS1’s online docum…" at bounding box center [610, 317] width 443 height 56
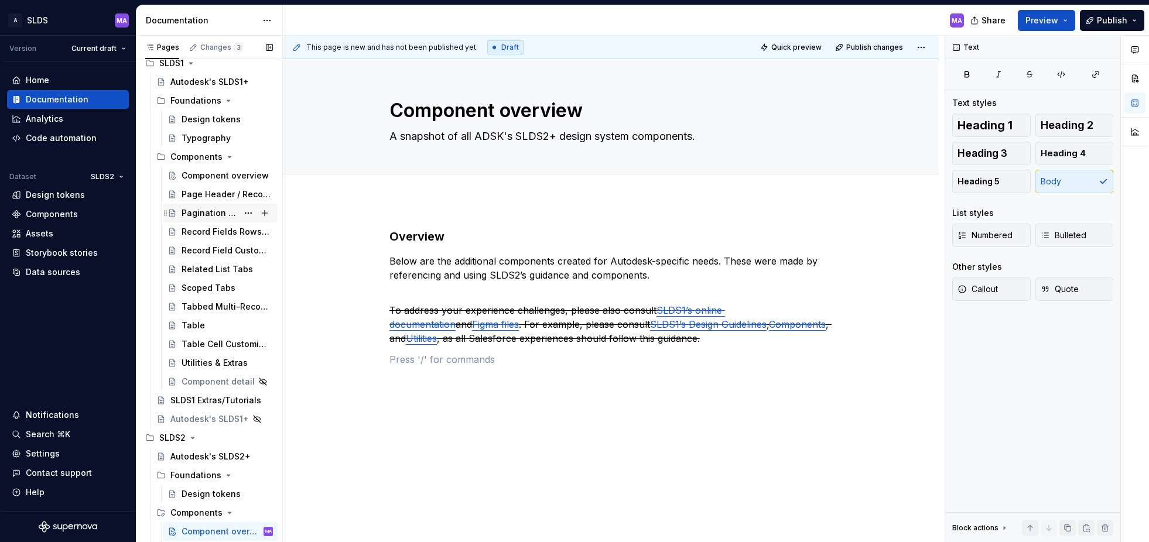
scroll to position [67, 0]
click at [210, 179] on div "Component overview" at bounding box center [210, 178] width 56 height 12
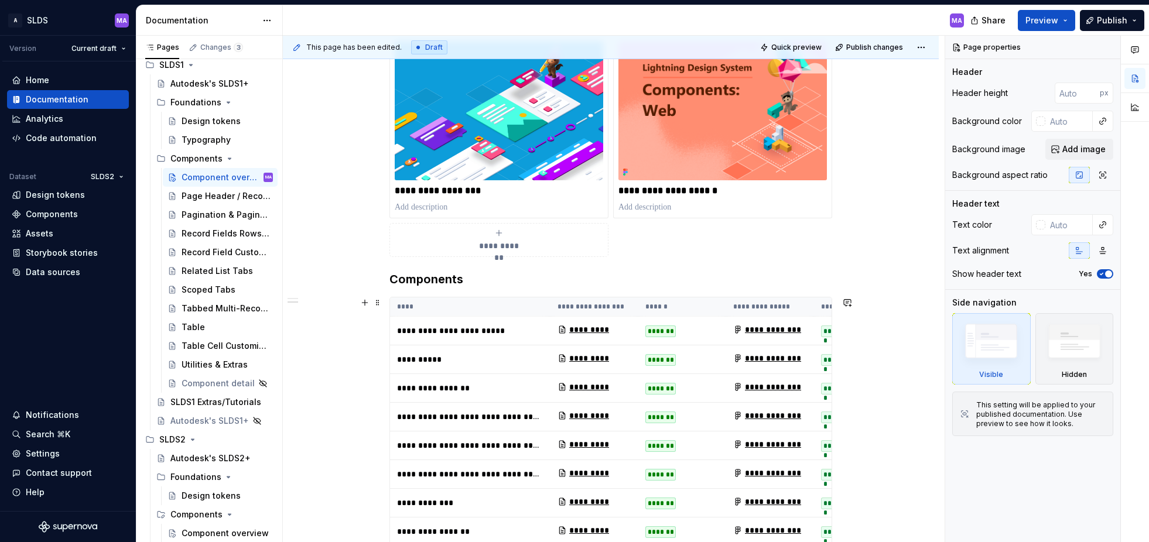
scroll to position [328, 0]
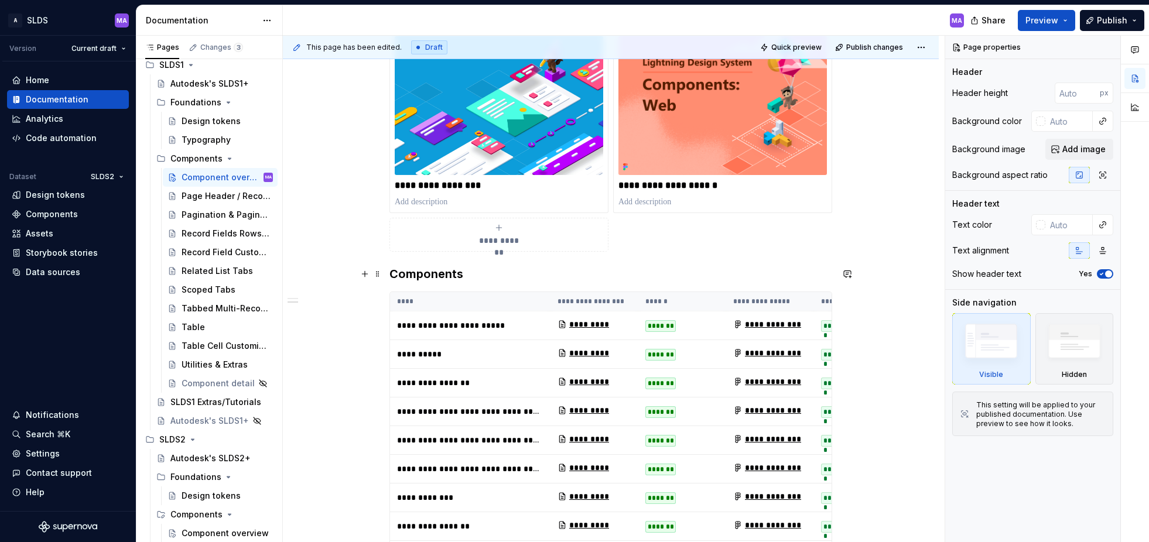
click at [481, 276] on h3 "Components" at bounding box center [610, 274] width 443 height 16
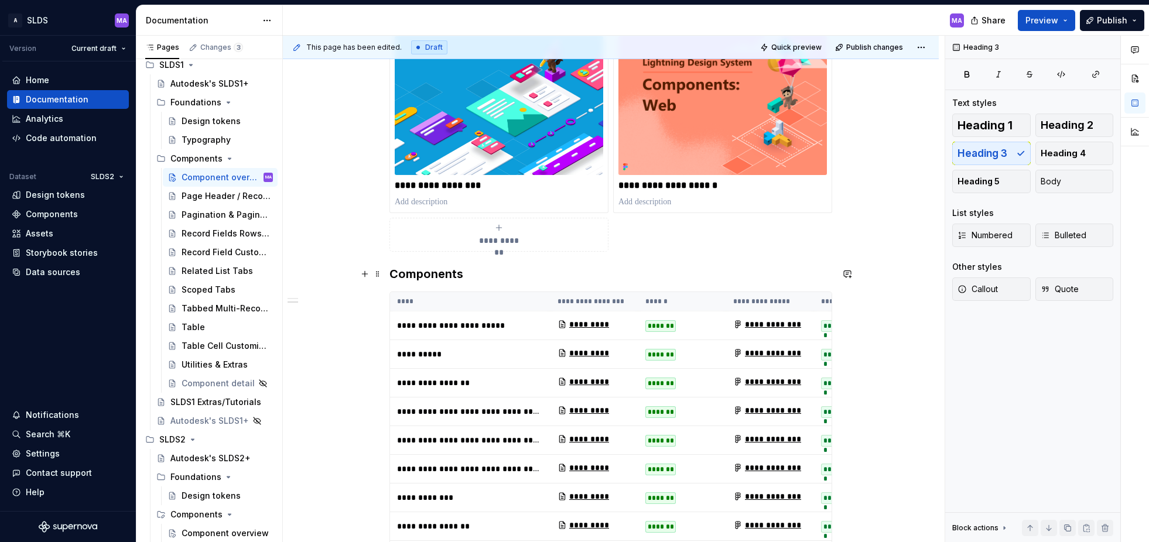
click at [491, 275] on h3 "Components" at bounding box center [610, 274] width 443 height 16
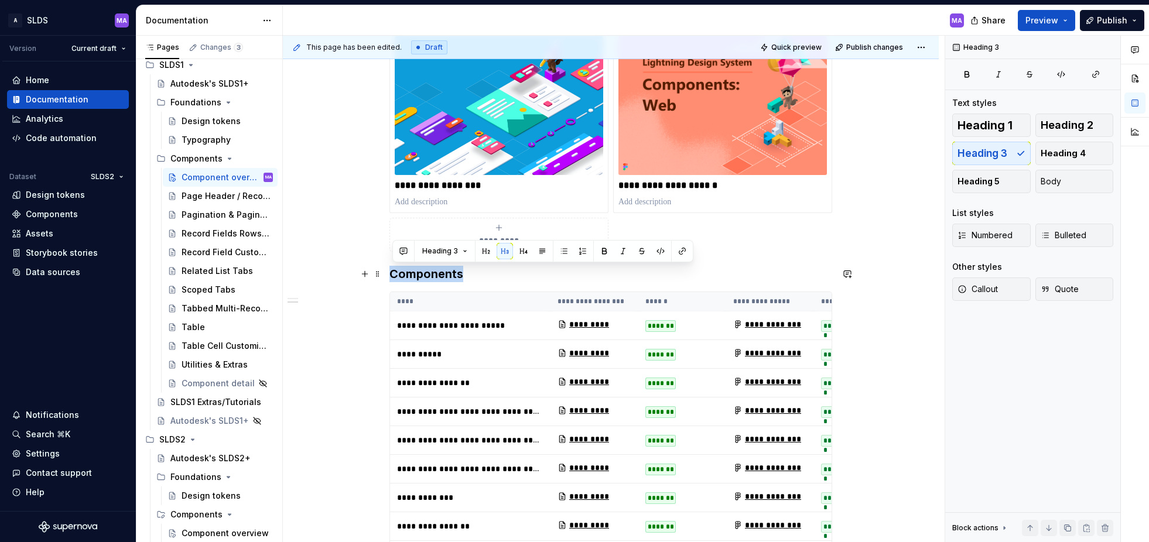
copy h3 "Components"
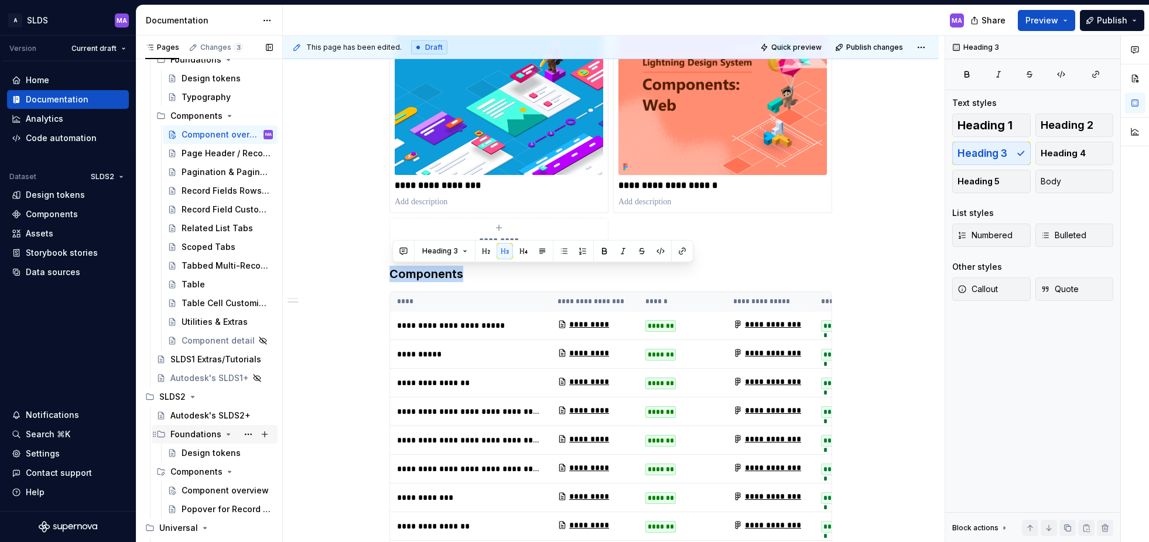
scroll to position [110, 0]
click at [204, 488] on div "Component overview" at bounding box center [210, 490] width 56 height 12
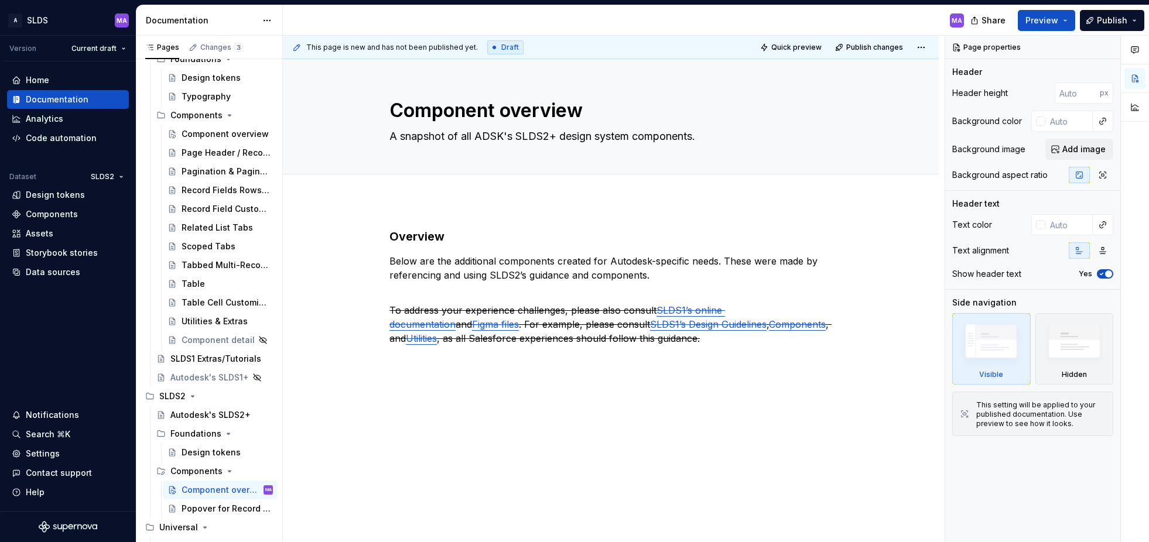
click at [498, 410] on div "Overview Below are the additional components created for Autodesk-specific need…" at bounding box center [611, 371] width 656 height 343
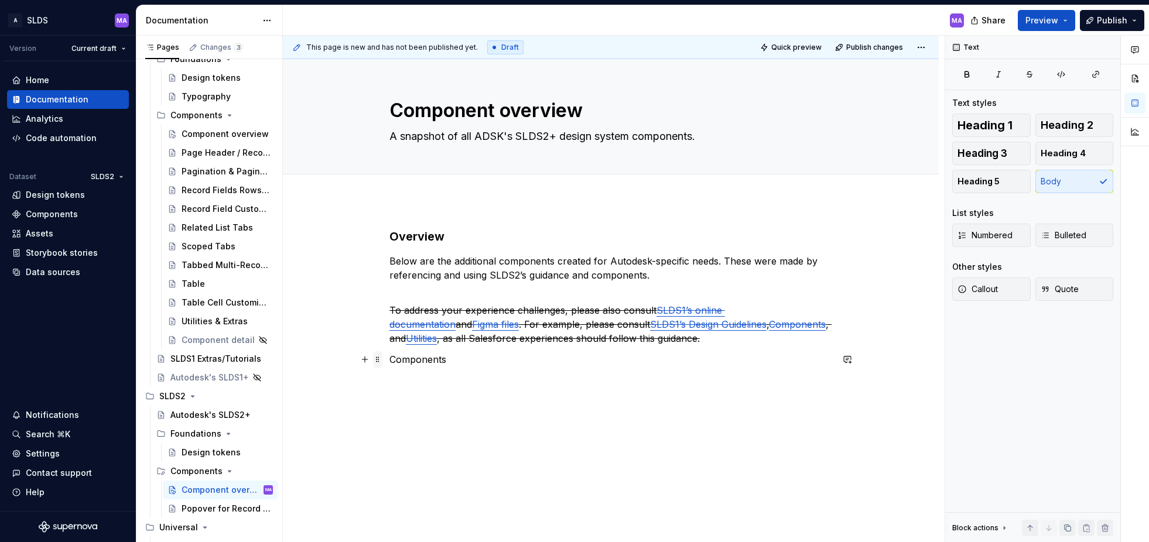
click at [381, 355] on span at bounding box center [377, 359] width 9 height 16
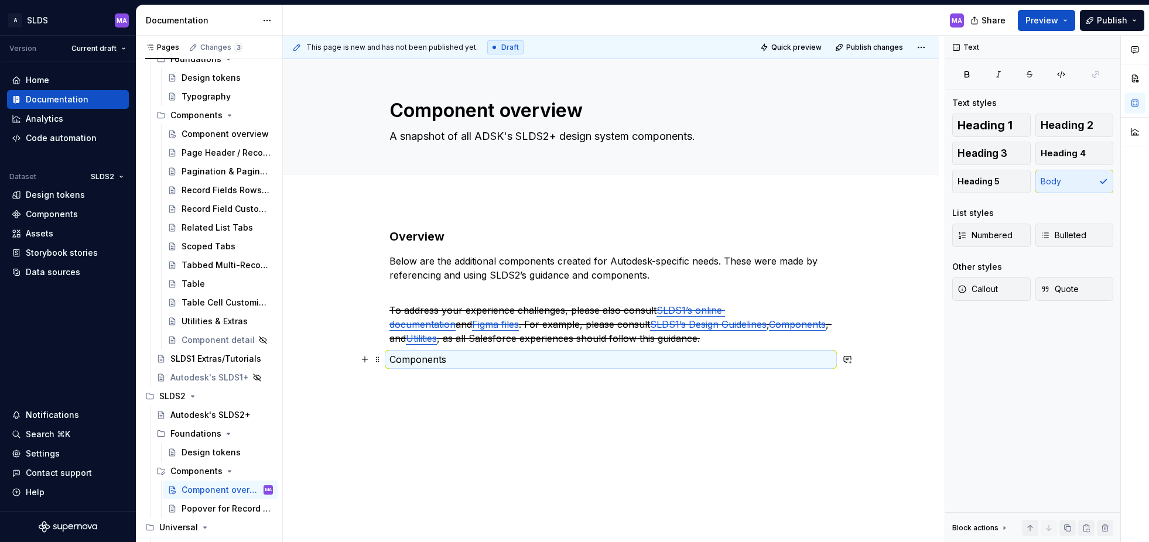
click at [592, 388] on div "Overview Below are the additional components created for Autodesk-specific need…" at bounding box center [611, 371] width 656 height 343
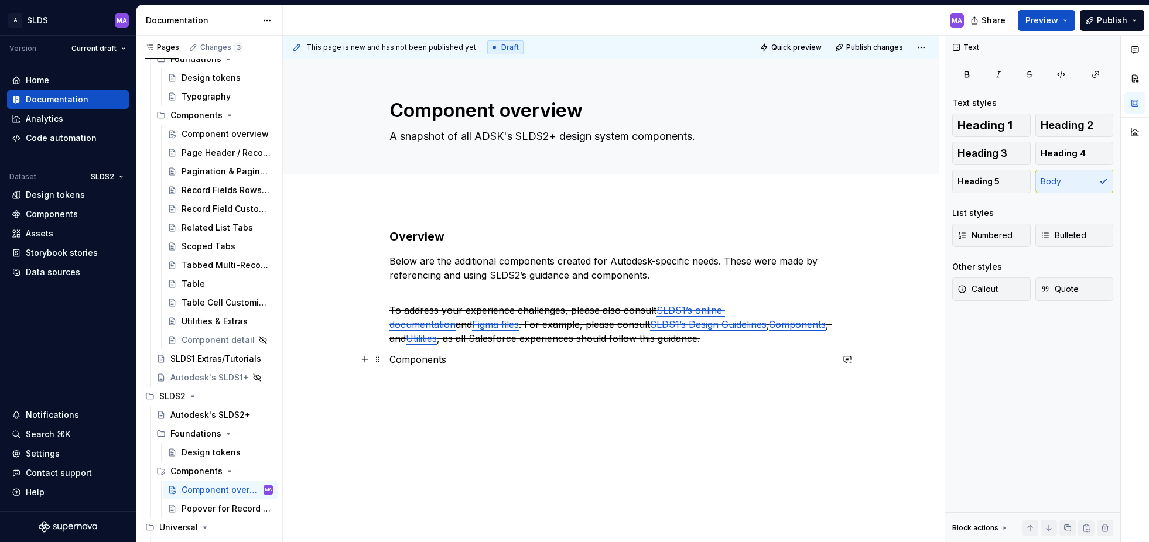
click at [434, 361] on p "Components" at bounding box center [610, 359] width 443 height 14
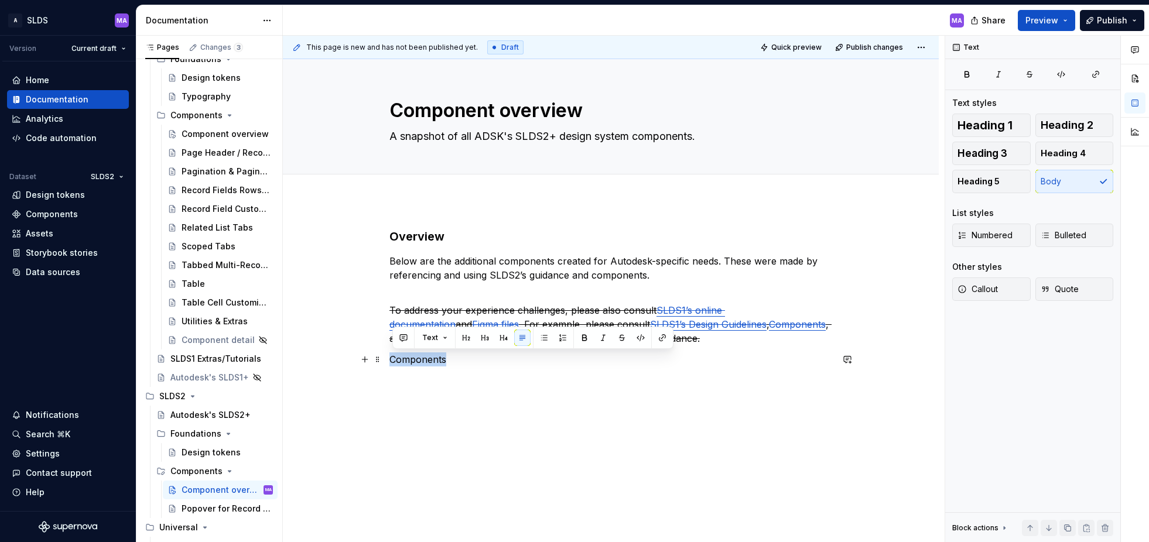
click at [434, 361] on p "Components" at bounding box center [610, 359] width 443 height 14
click at [482, 340] on button "button" at bounding box center [485, 338] width 16 height 16
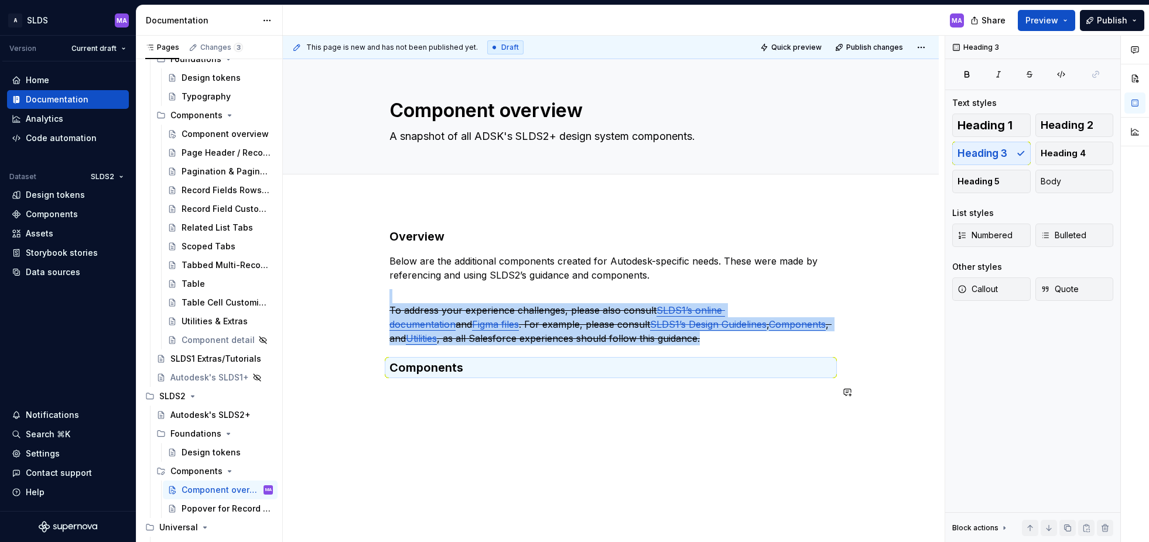
click at [552, 412] on div "Overview Below are the additional components created for Autodesk-specific need…" at bounding box center [610, 320] width 443 height 185
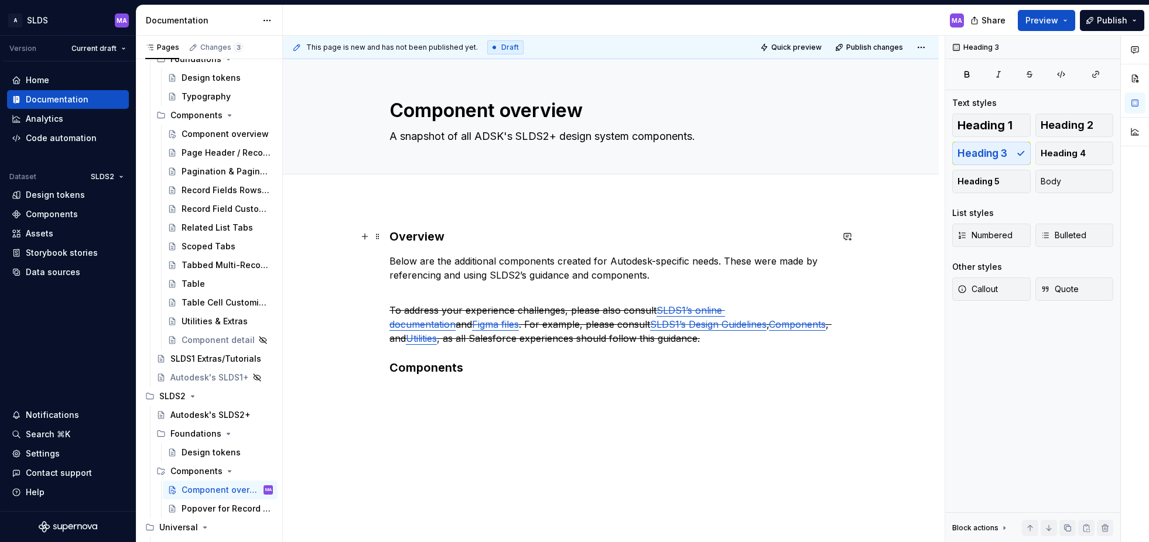
click at [416, 236] on h3 "Overview" at bounding box center [610, 236] width 443 height 16
click at [592, 454] on div "Overview Below are the additional components created for Autodesk-specific need…" at bounding box center [611, 388] width 656 height 376
click at [215, 137] on div "Component overview" at bounding box center [210, 134] width 56 height 12
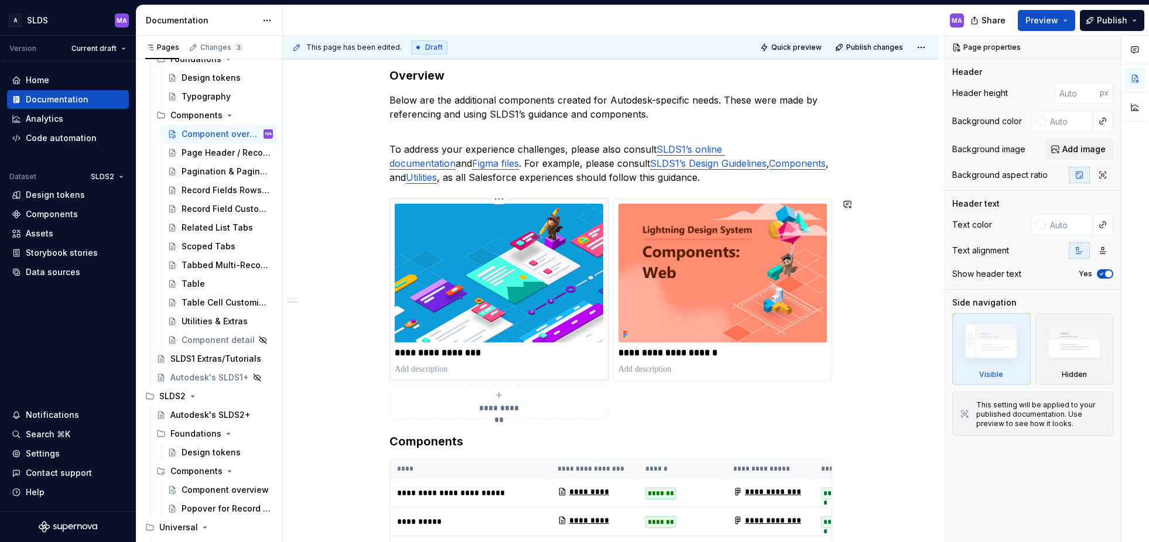
scroll to position [235, 0]
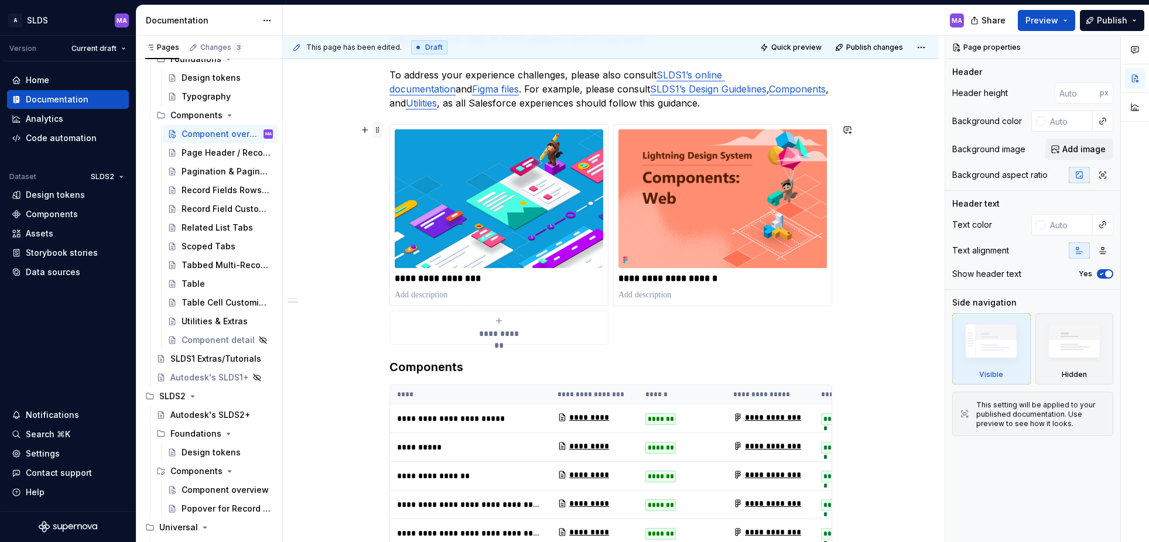
click at [381, 128] on span at bounding box center [377, 130] width 9 height 16
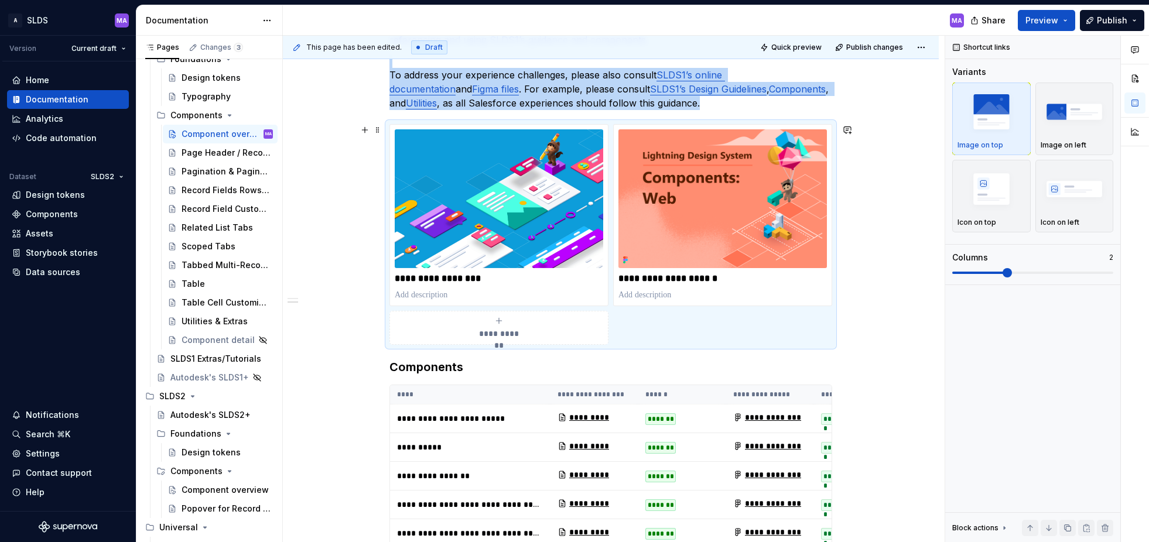
click at [663, 321] on div "**********" at bounding box center [610, 234] width 443 height 221
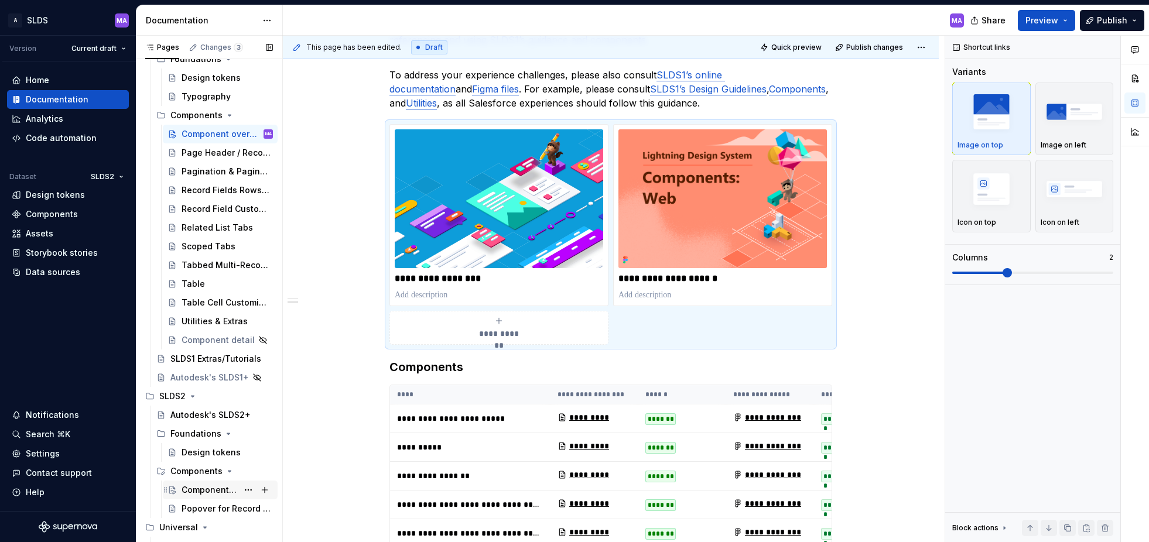
click at [211, 489] on div "Component overview" at bounding box center [210, 490] width 56 height 12
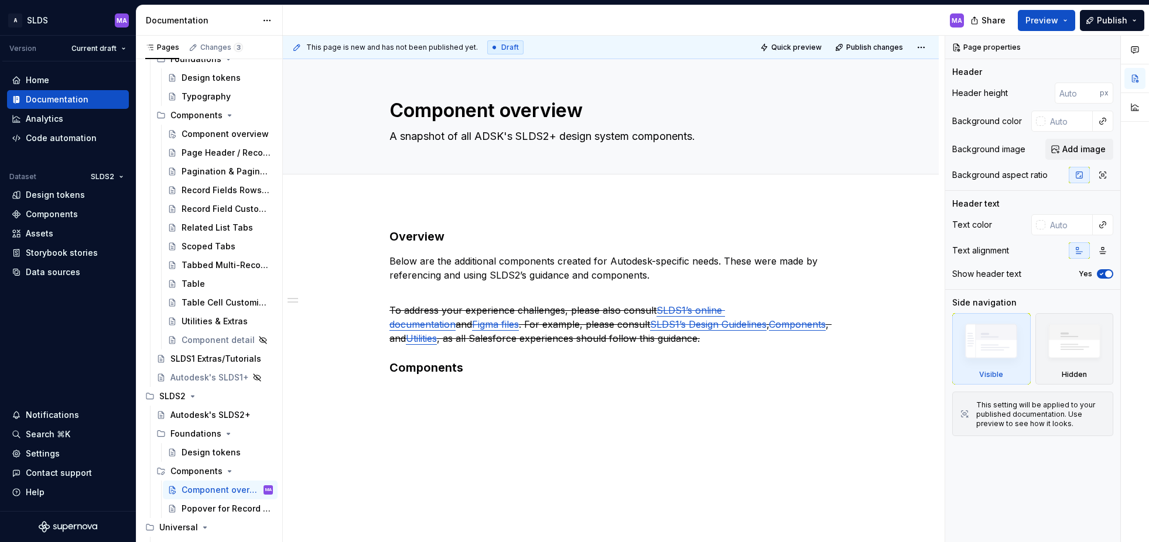
type textarea "*"
click at [634, 348] on div "Overview Below are the additional components created for Autodesk-specific need…" at bounding box center [610, 313] width 443 height 171
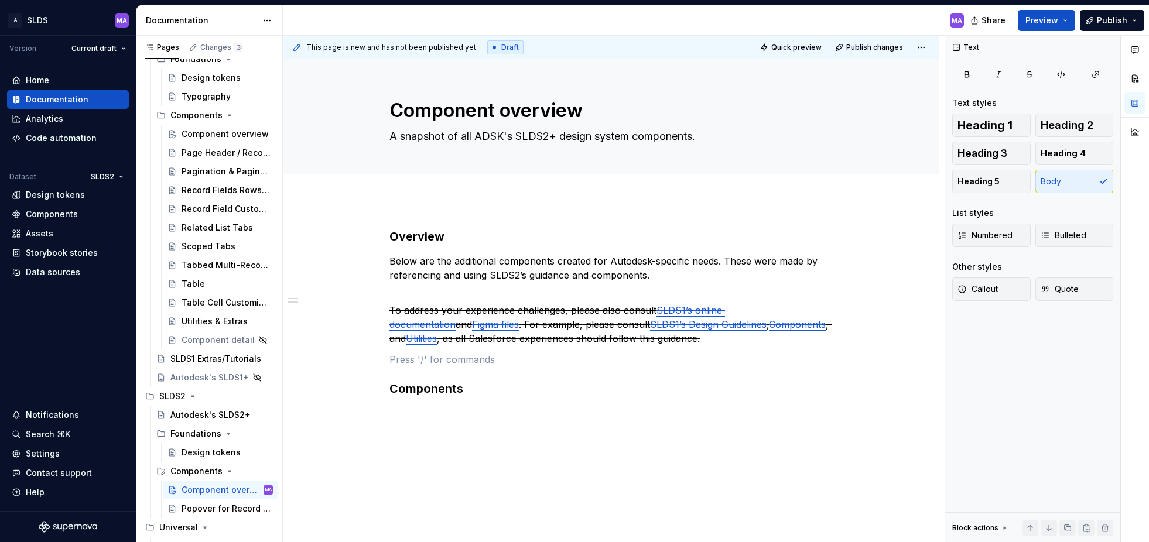
paste div
click at [218, 134] on div "Component overview" at bounding box center [210, 134] width 56 height 12
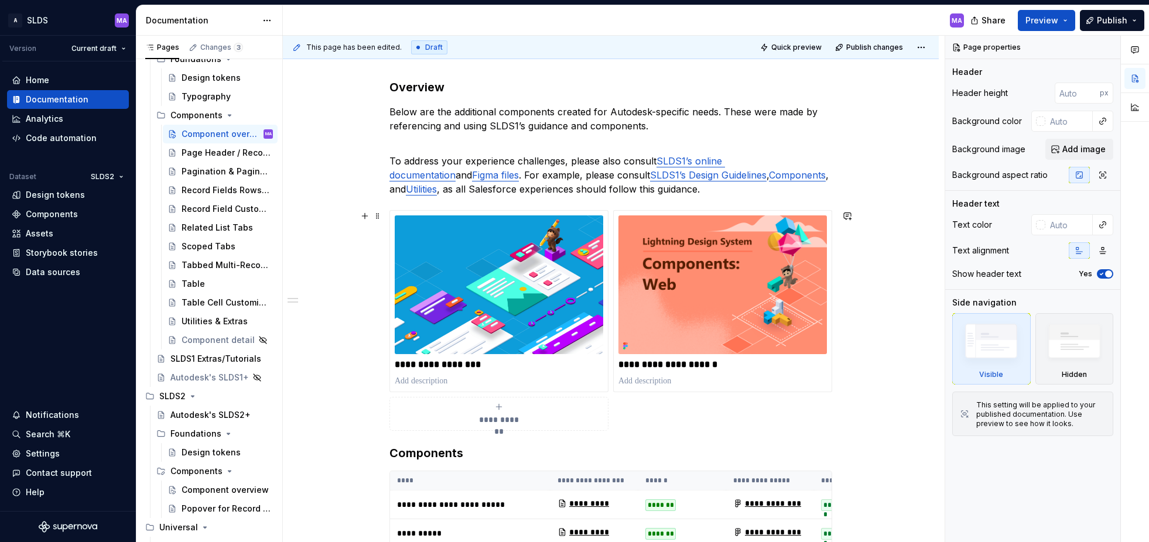
scroll to position [162, 0]
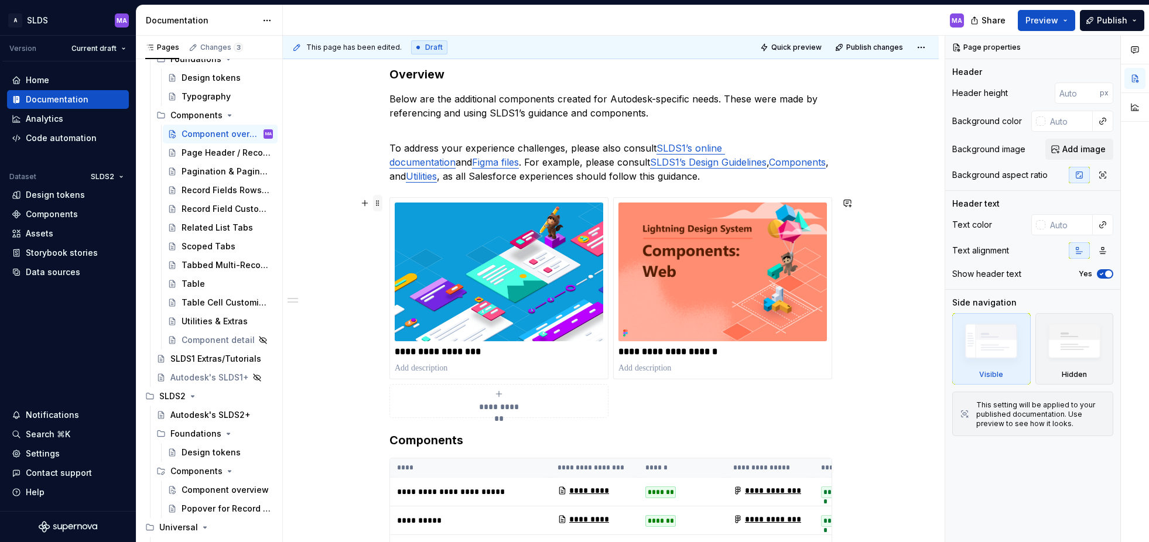
click at [382, 206] on span at bounding box center [377, 203] width 9 height 16
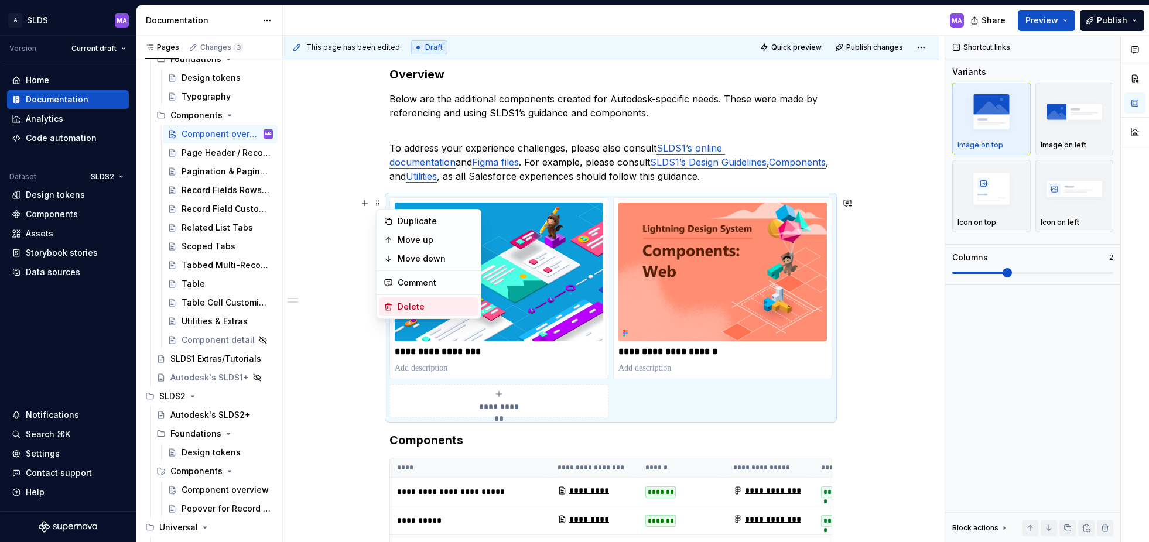
click at [424, 312] on div "Delete" at bounding box center [436, 307] width 76 height 12
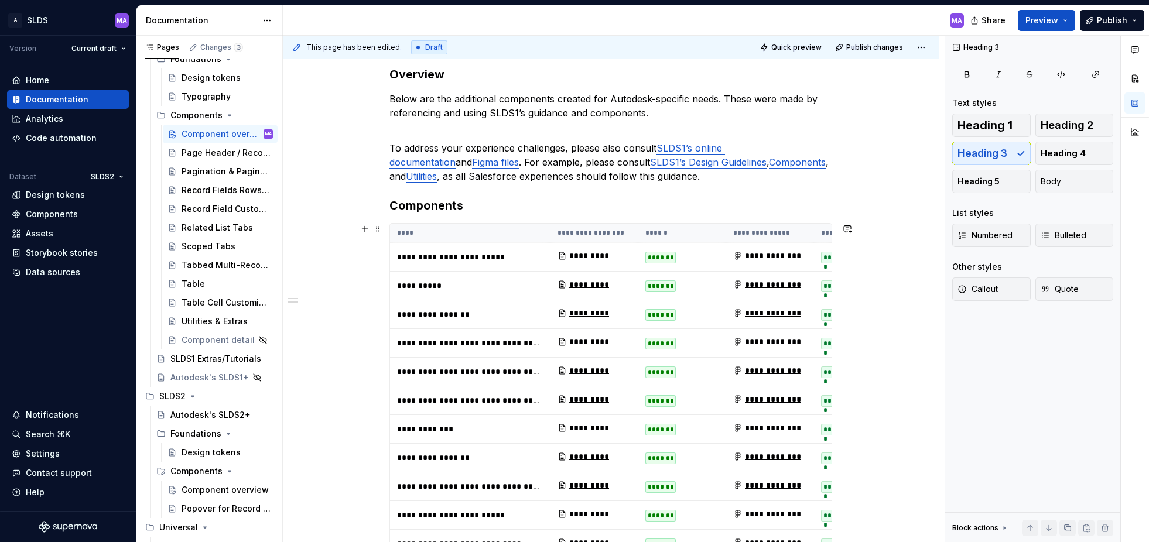
scroll to position [158, 0]
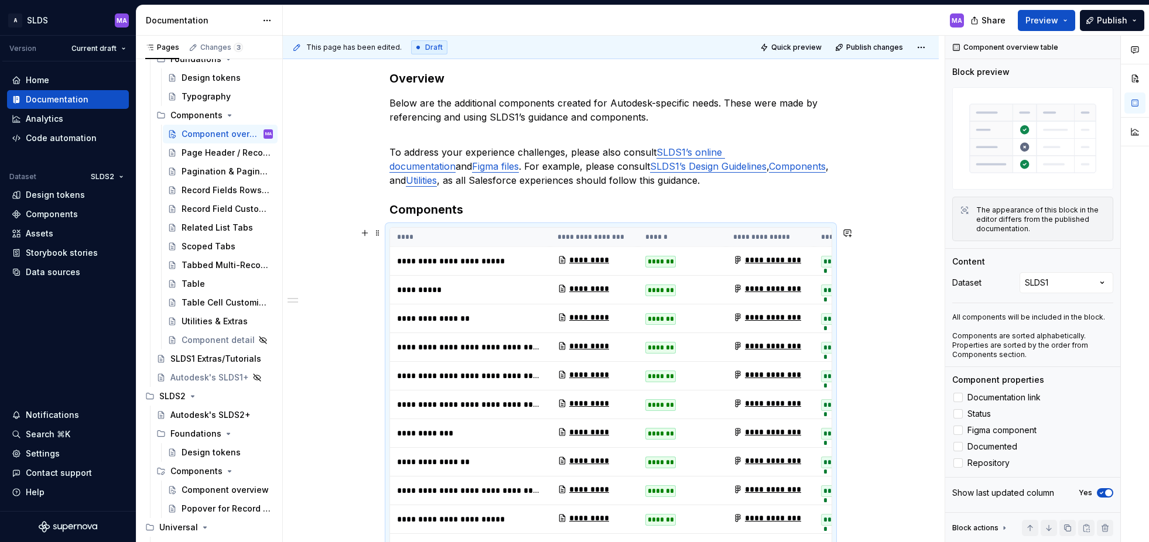
click at [522, 252] on td "**********" at bounding box center [470, 261] width 160 height 29
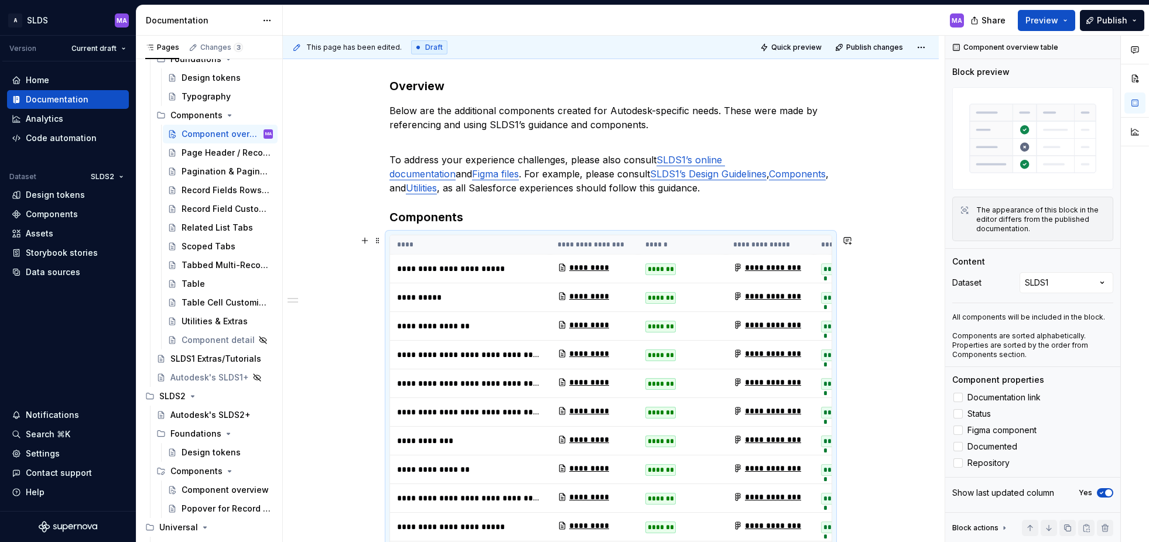
scroll to position [129, 0]
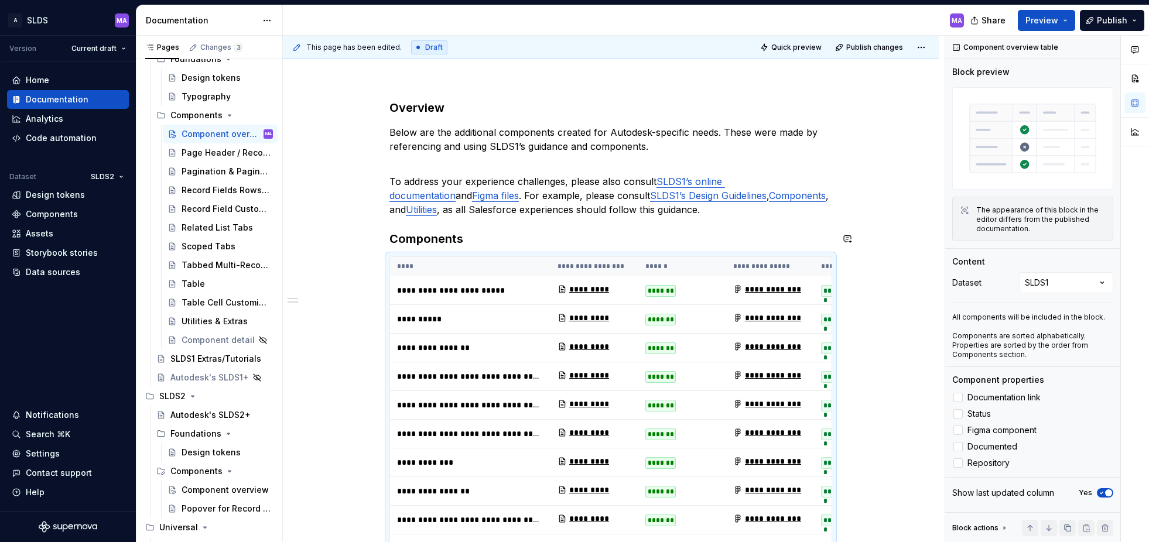
click at [206, 492] on div "Component overview" at bounding box center [210, 490] width 56 height 12
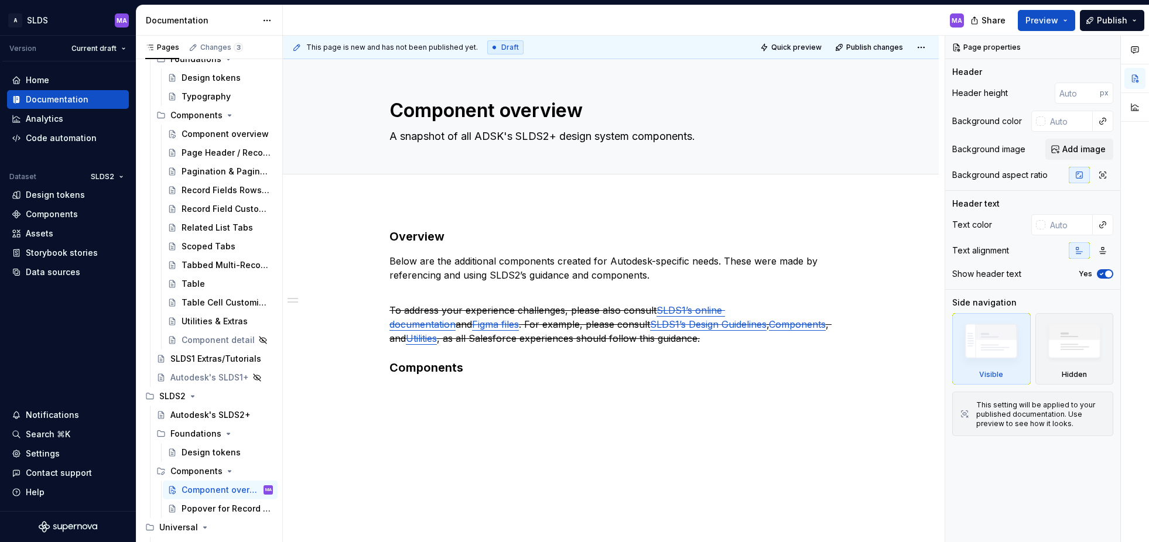
type textarea "*"
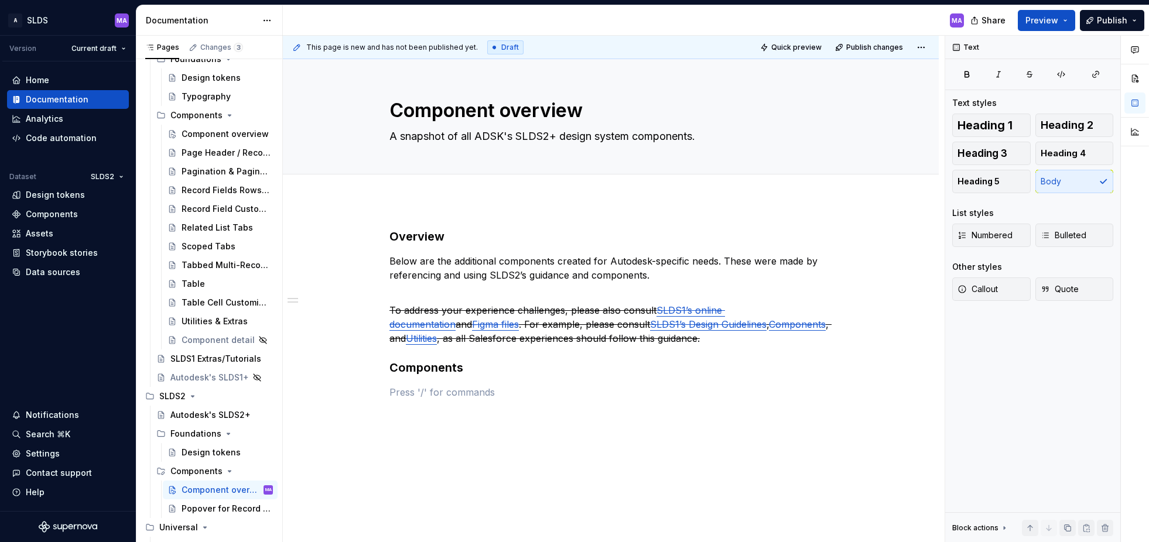
click at [481, 411] on div "Overview Below are the additional components created for Autodesk-specific need…" at bounding box center [610, 320] width 443 height 185
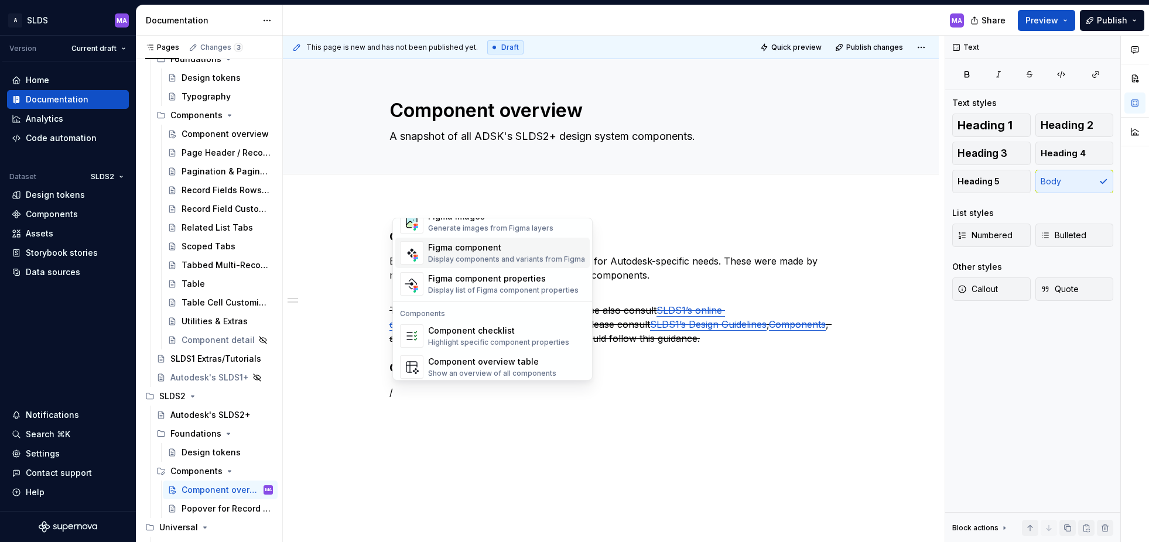
scroll to position [1166, 0]
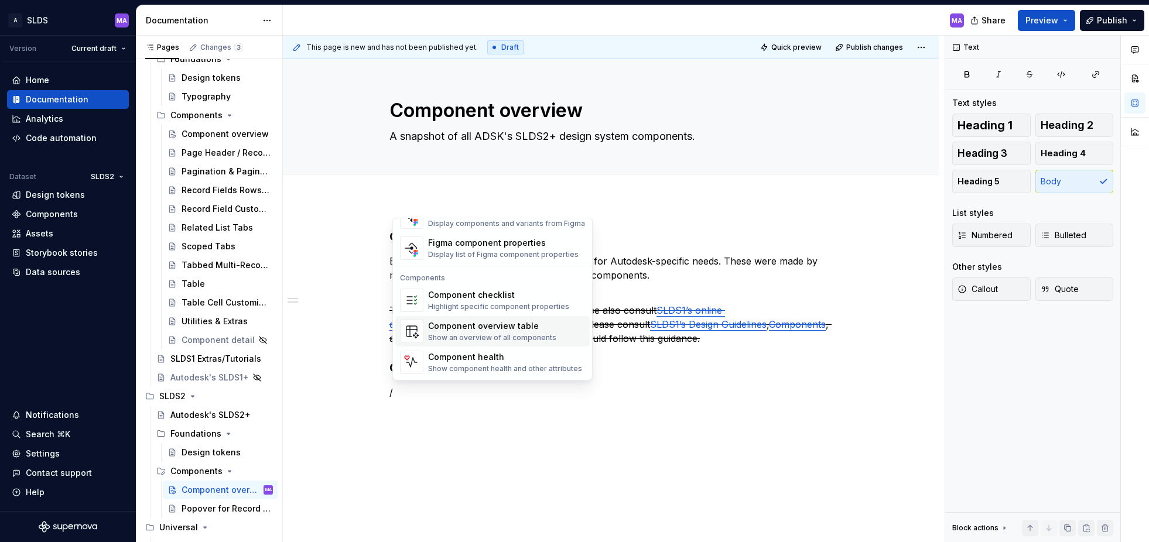
click at [469, 333] on div "Show an overview of all components" at bounding box center [492, 337] width 128 height 9
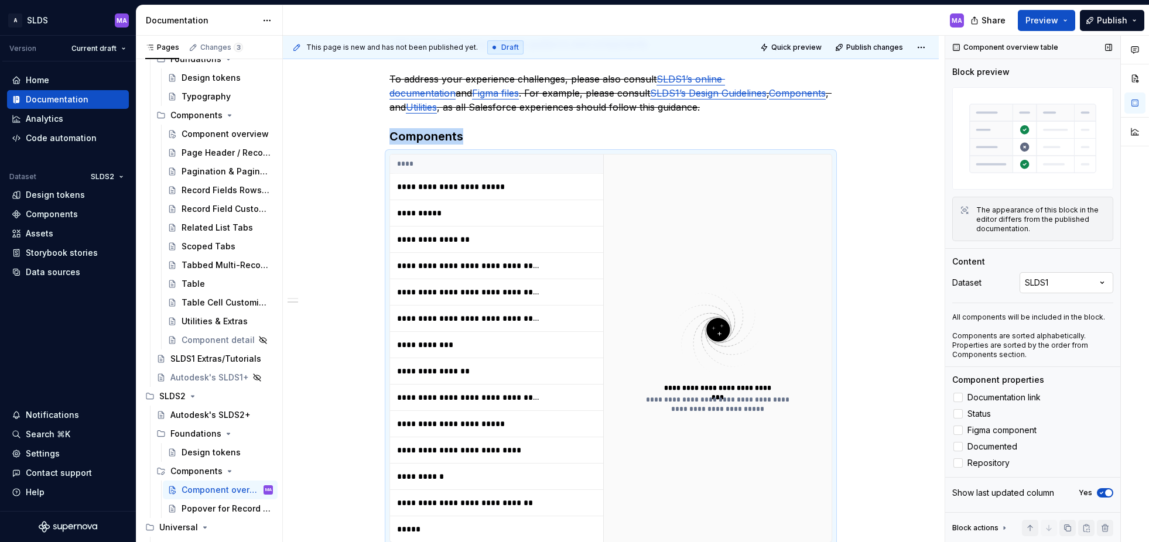
click at [1088, 279] on div "Comments Open comments No comments yet Select ‘Comment’ from the block context …" at bounding box center [1047, 289] width 204 height 507
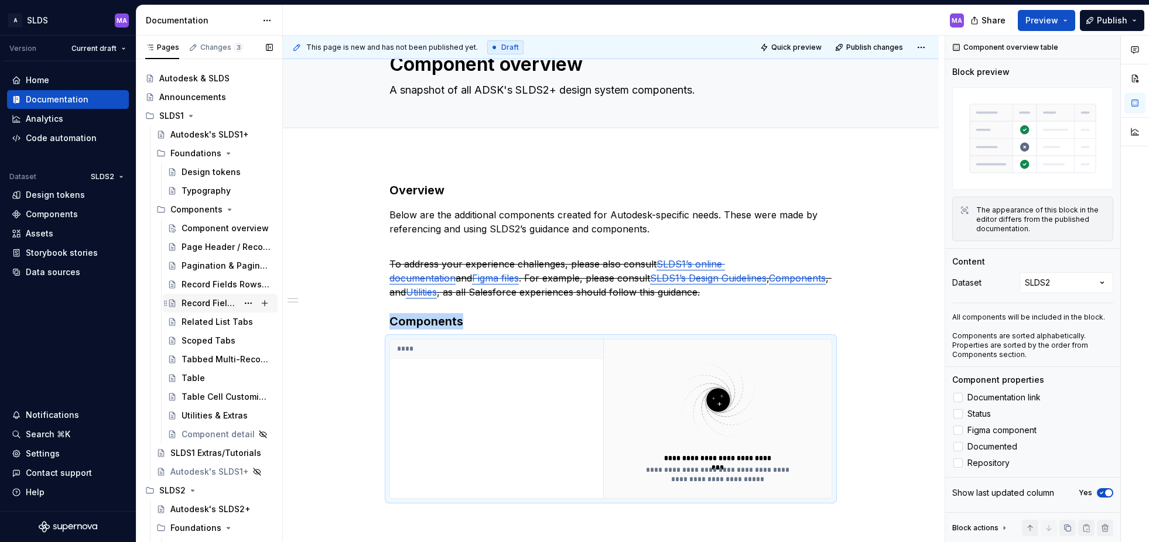
scroll to position [0, 0]
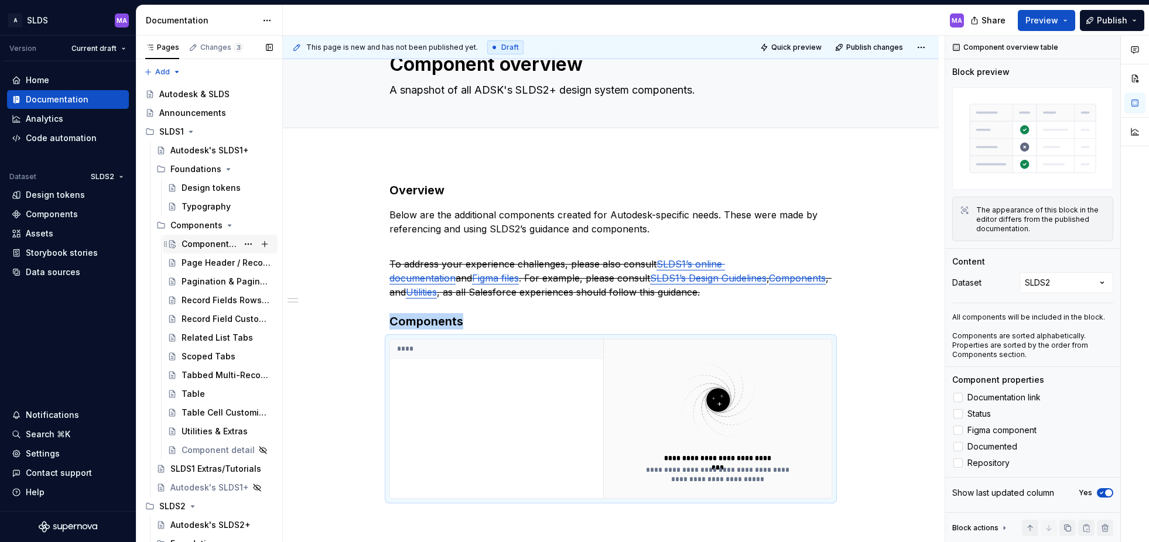
click at [210, 242] on div "Component overview" at bounding box center [210, 244] width 56 height 12
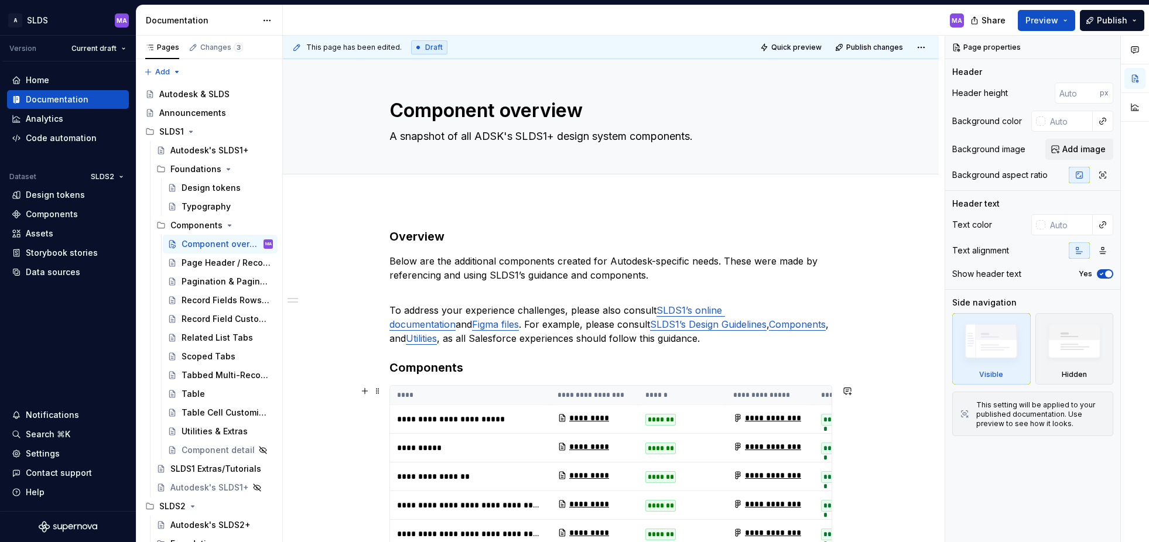
click at [506, 388] on th "****" at bounding box center [470, 395] width 160 height 19
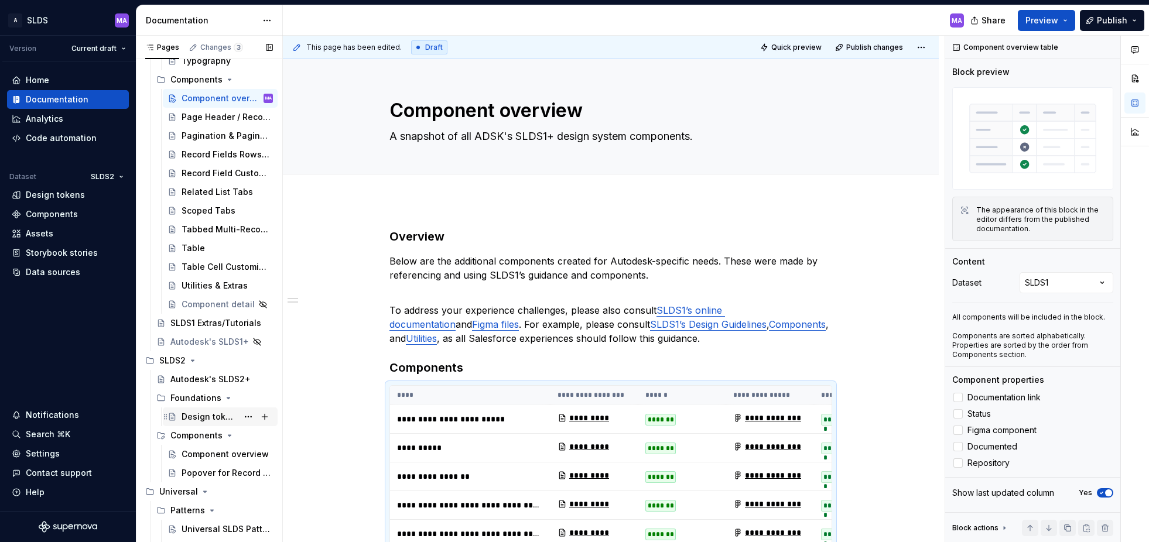
scroll to position [147, 0]
click at [216, 453] on div "Component overview" at bounding box center [210, 453] width 56 height 12
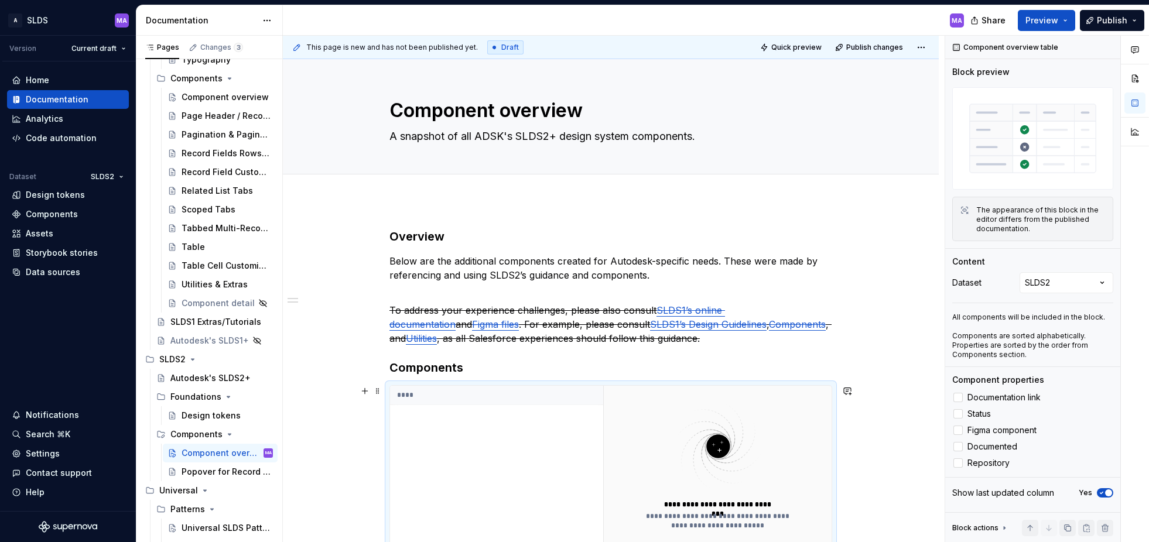
click at [540, 454] on div "****" at bounding box center [496, 465] width 213 height 159
drag, startPoint x: 959, startPoint y: 398, endPoint x: 961, endPoint y: 413, distance: 15.3
click at [959, 398] on div at bounding box center [957, 397] width 9 height 9
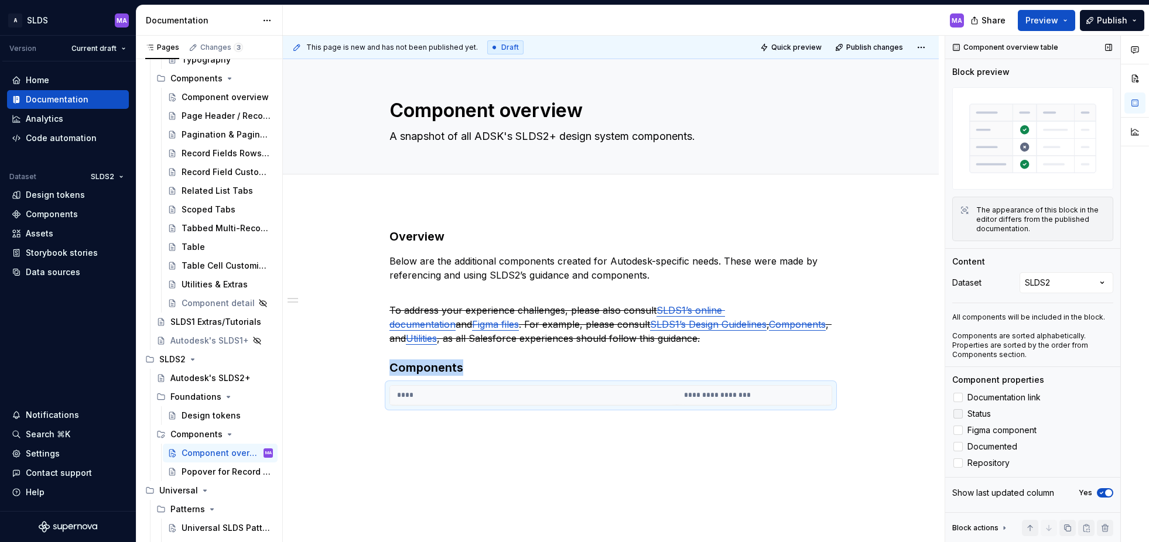
click at [961, 413] on div at bounding box center [957, 413] width 9 height 9
click at [960, 429] on div at bounding box center [957, 430] width 9 height 9
click at [960, 442] on div at bounding box center [957, 446] width 9 height 9
click at [331, 212] on div "**********" at bounding box center [611, 391] width 656 height 382
click at [1134, 20] on button "Publish" at bounding box center [1112, 20] width 64 height 21
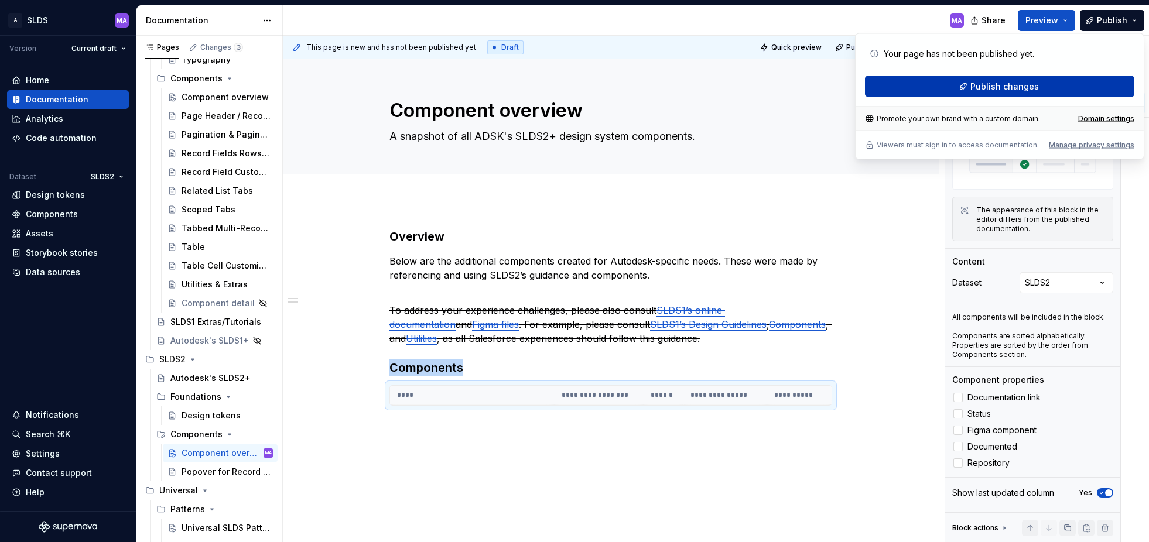
click at [1014, 88] on span "Publish changes" at bounding box center [1004, 87] width 69 height 12
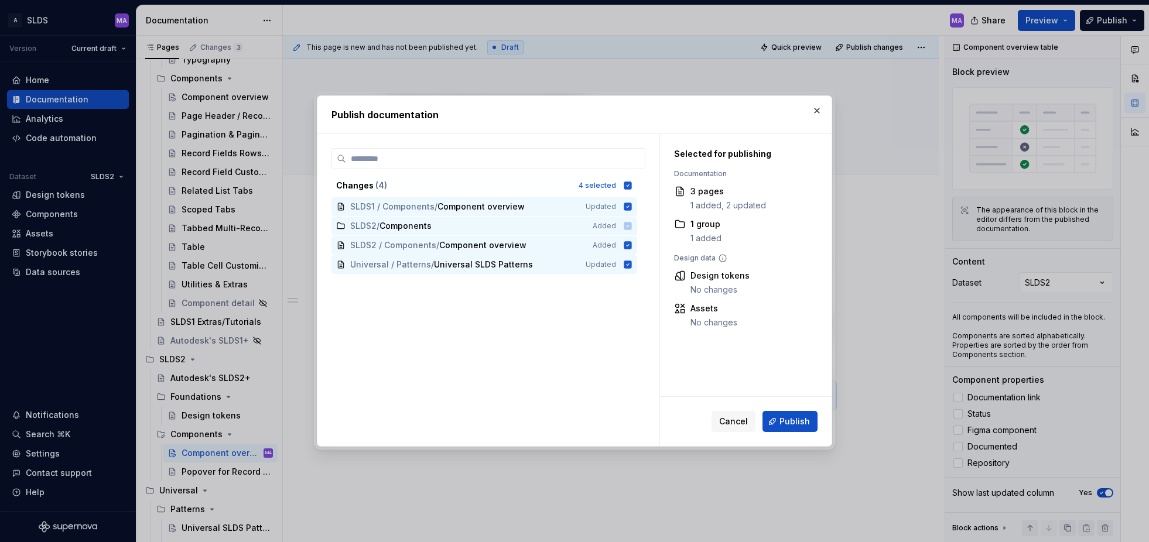
click at [796, 421] on span "Publish" at bounding box center [794, 422] width 30 height 12
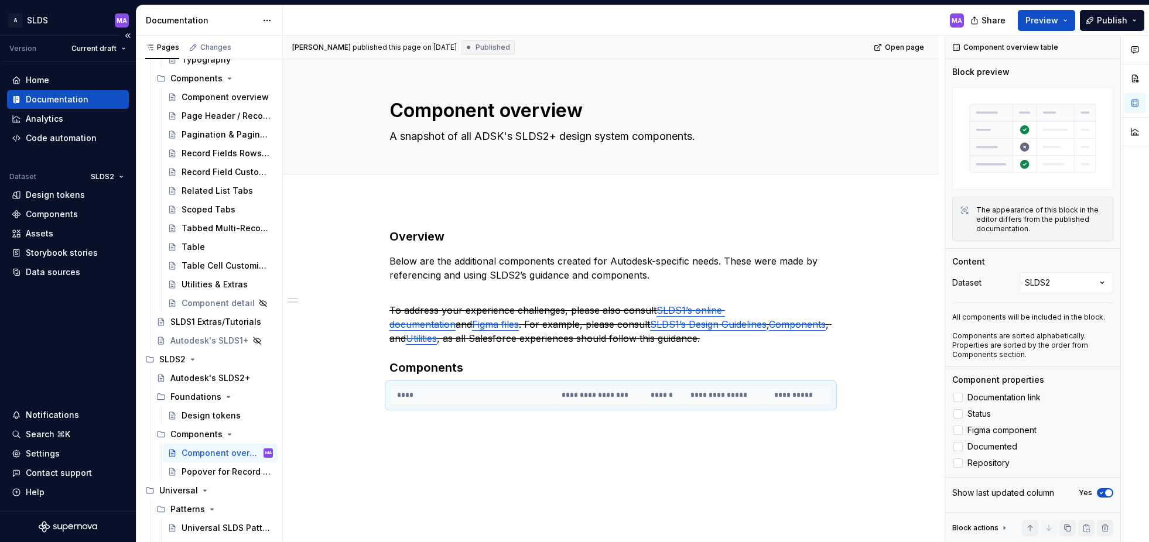
type textarea "*"
